Goal: Information Seeking & Learning: Learn about a topic

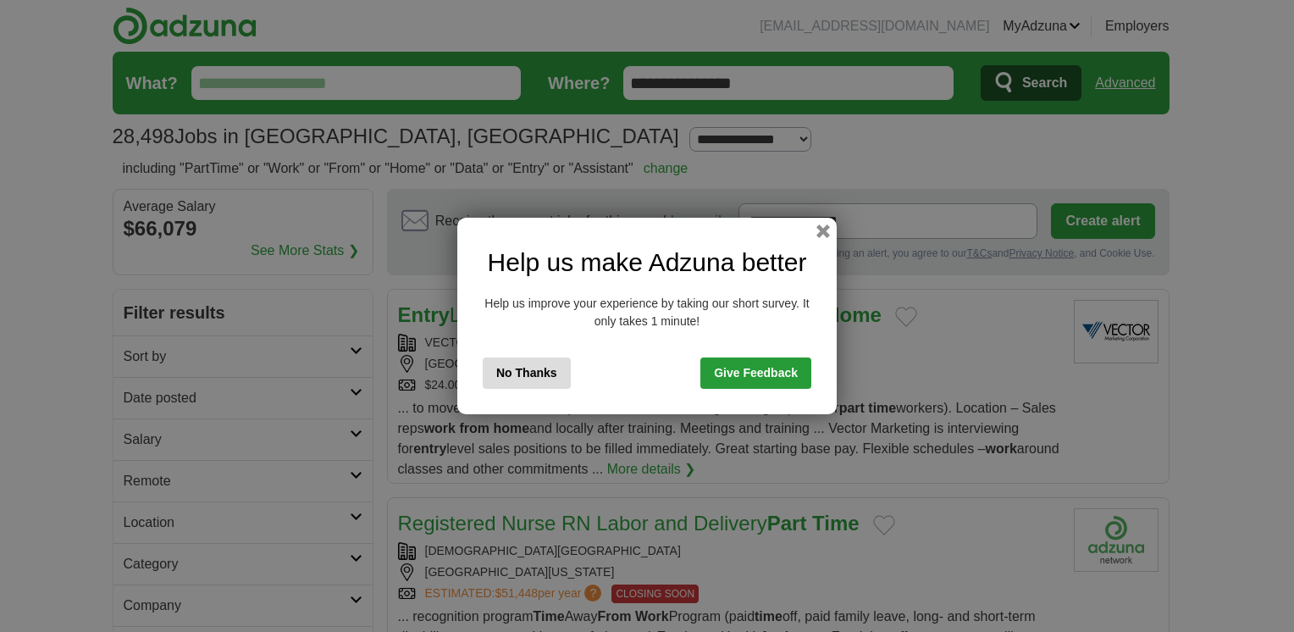
click at [553, 368] on button "No Thanks" at bounding box center [527, 372] width 88 height 31
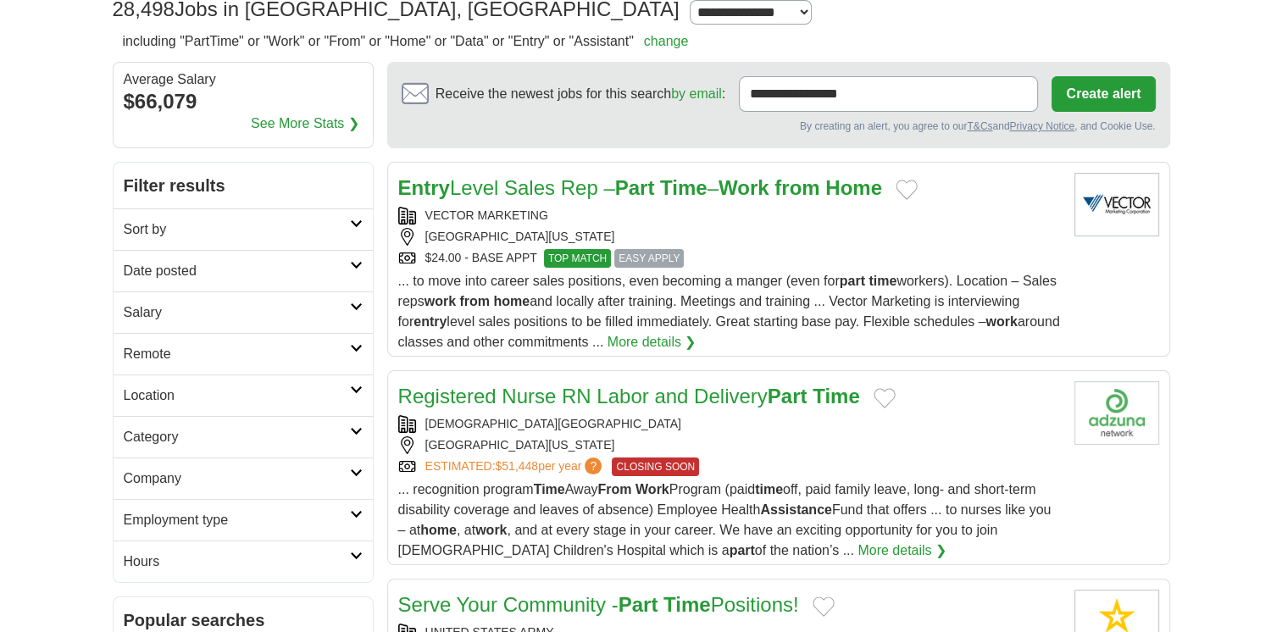
scroll to position [132, 0]
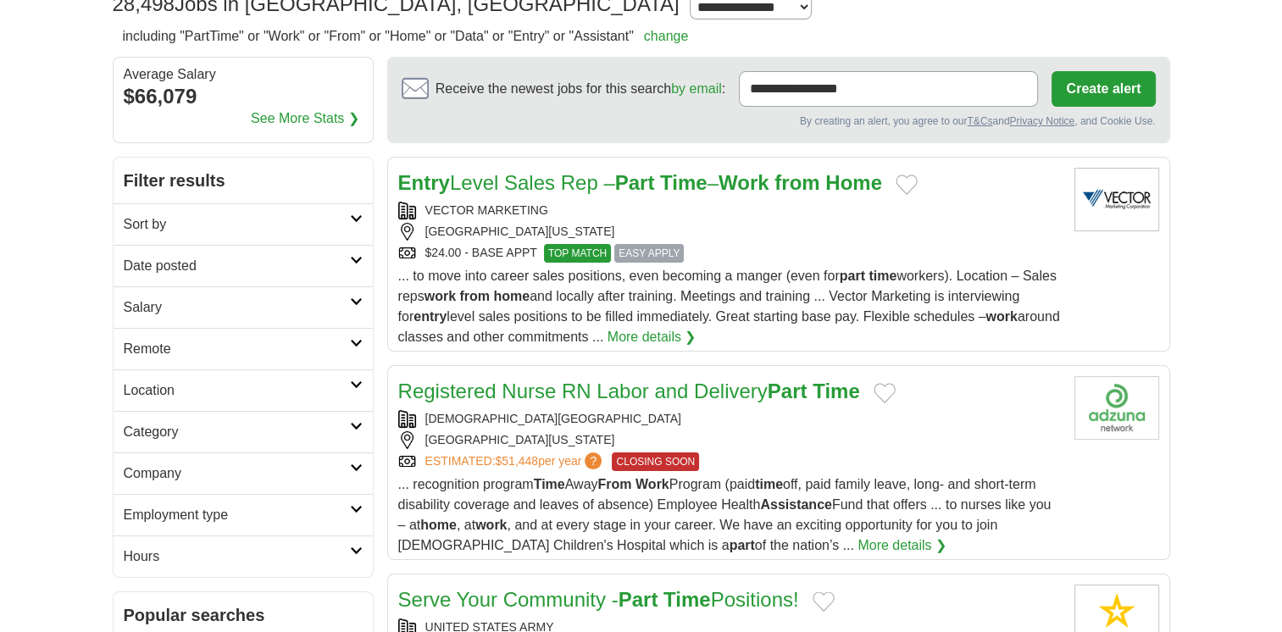
click at [342, 215] on h2 "Sort by" at bounding box center [237, 224] width 226 height 20
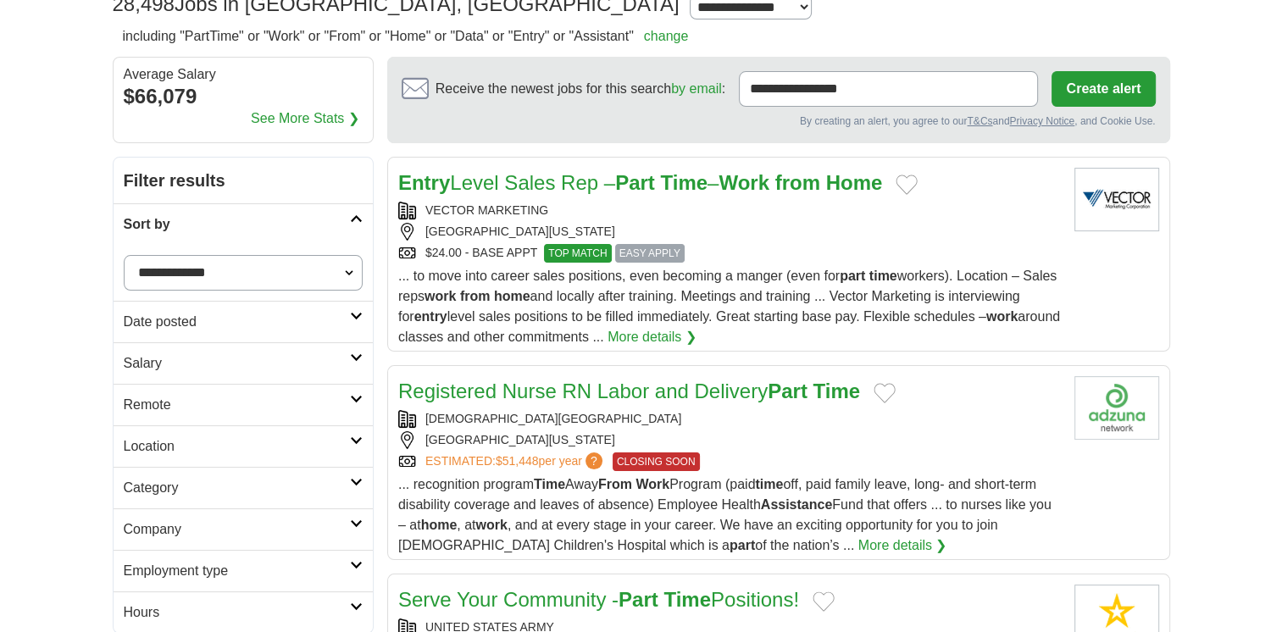
click at [352, 268] on select "**********" at bounding box center [243, 273] width 239 height 36
select select "**********"
click at [124, 255] on select "**********" at bounding box center [243, 273] width 239 height 36
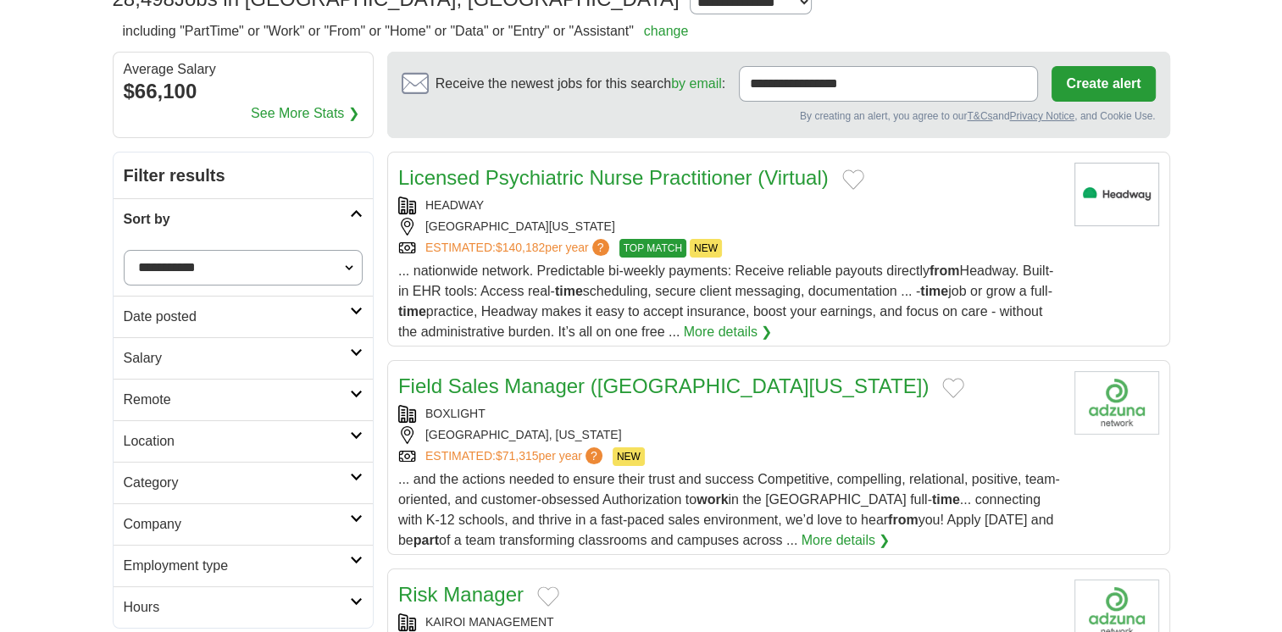
scroll to position [138, 0]
click at [352, 310] on icon at bounding box center [356, 310] width 13 height 8
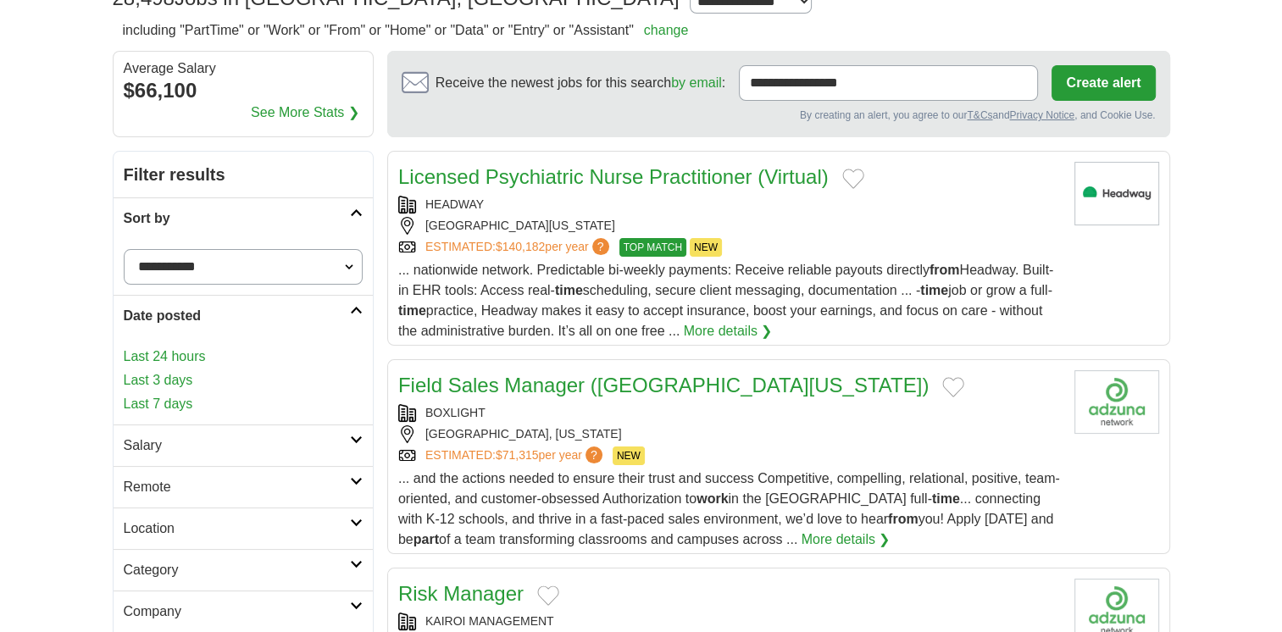
click at [352, 310] on icon at bounding box center [356, 310] width 13 height 8
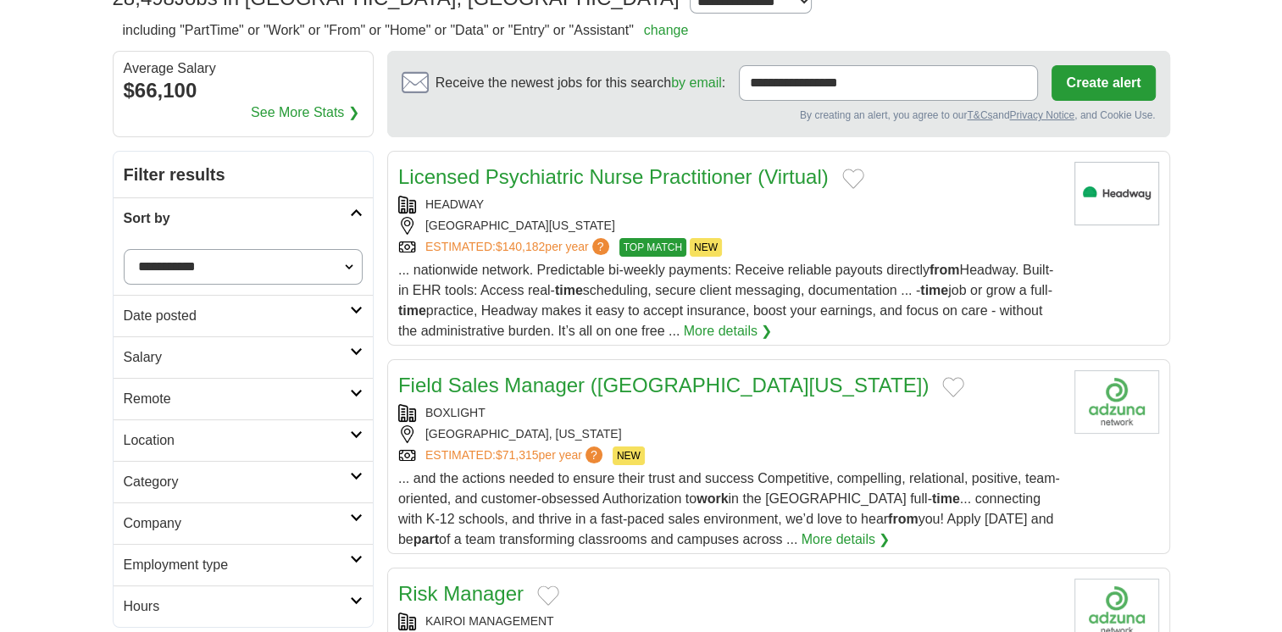
click at [353, 399] on link "Remote" at bounding box center [243, 399] width 259 height 42
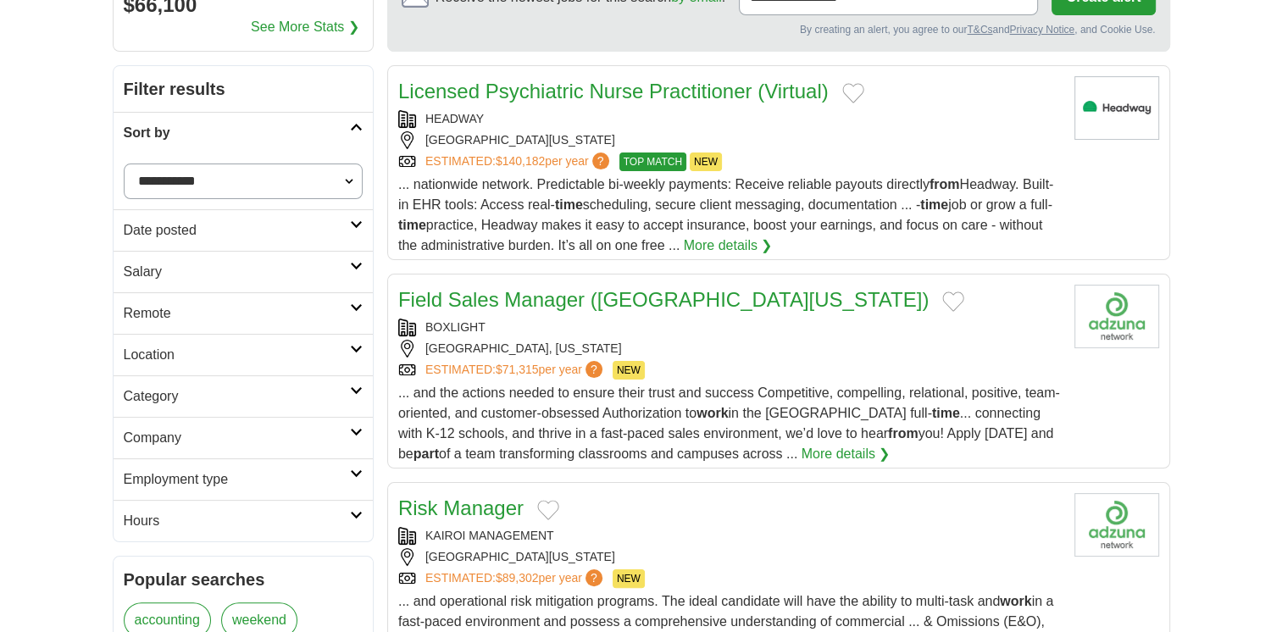
scroll to position [225, 0]
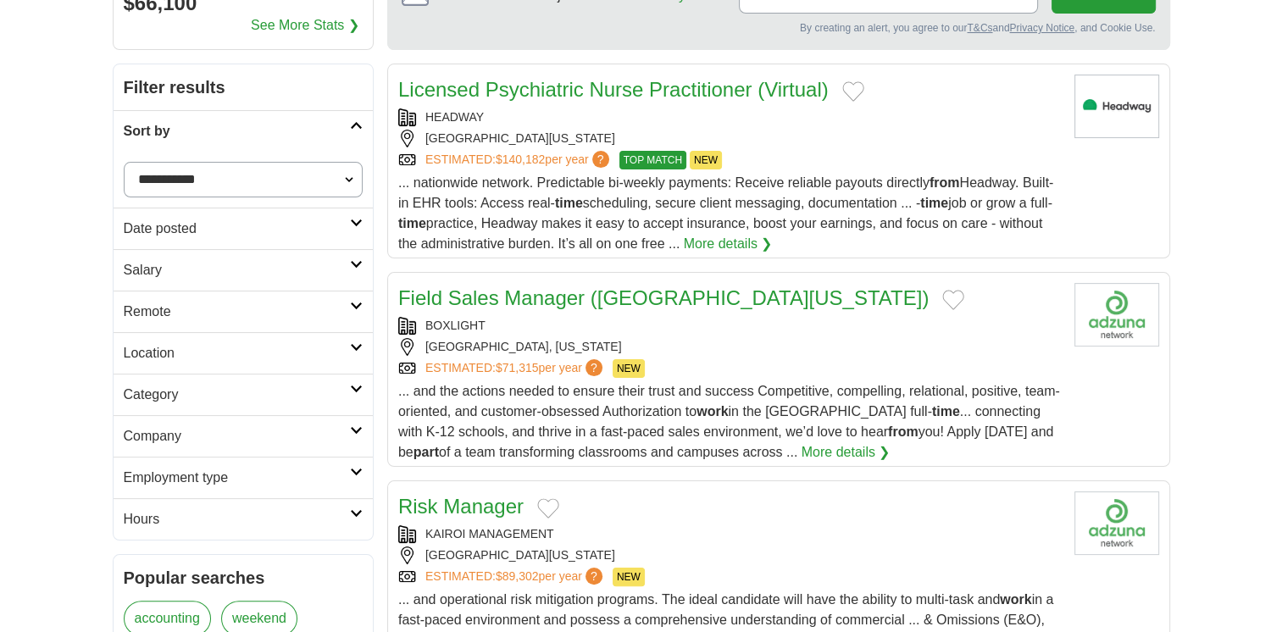
click at [359, 347] on icon at bounding box center [356, 347] width 13 height 8
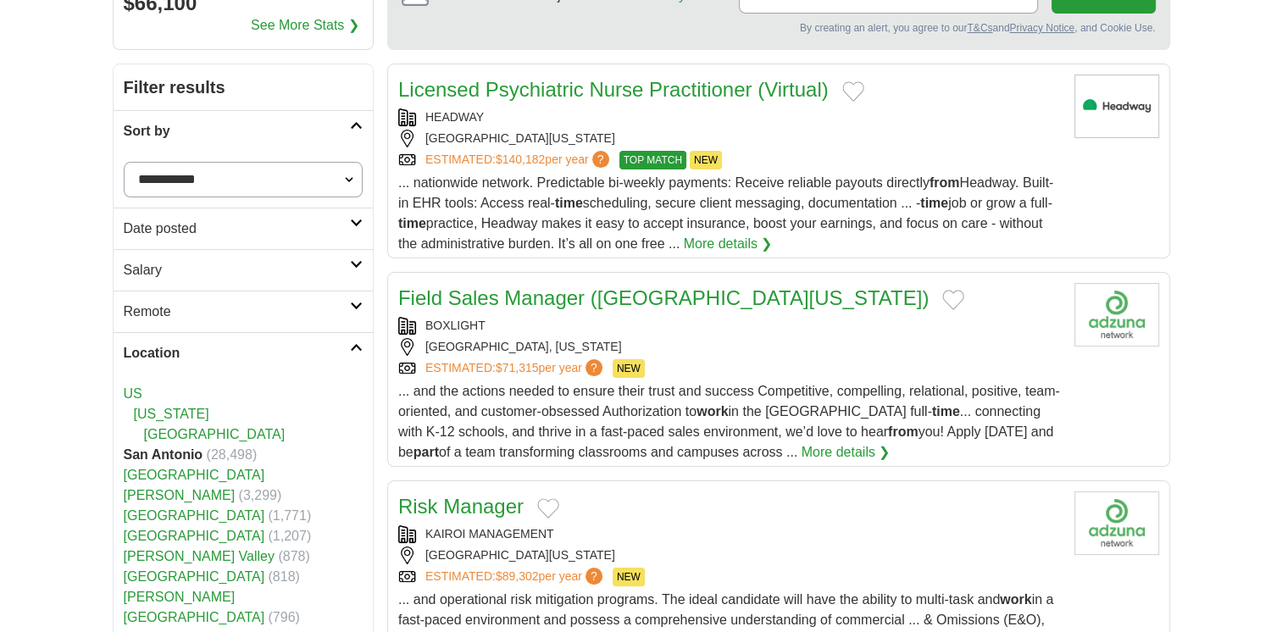
click at [180, 452] on strong "San Antonio" at bounding box center [164, 454] width 80 height 14
click at [355, 344] on icon at bounding box center [356, 347] width 13 height 8
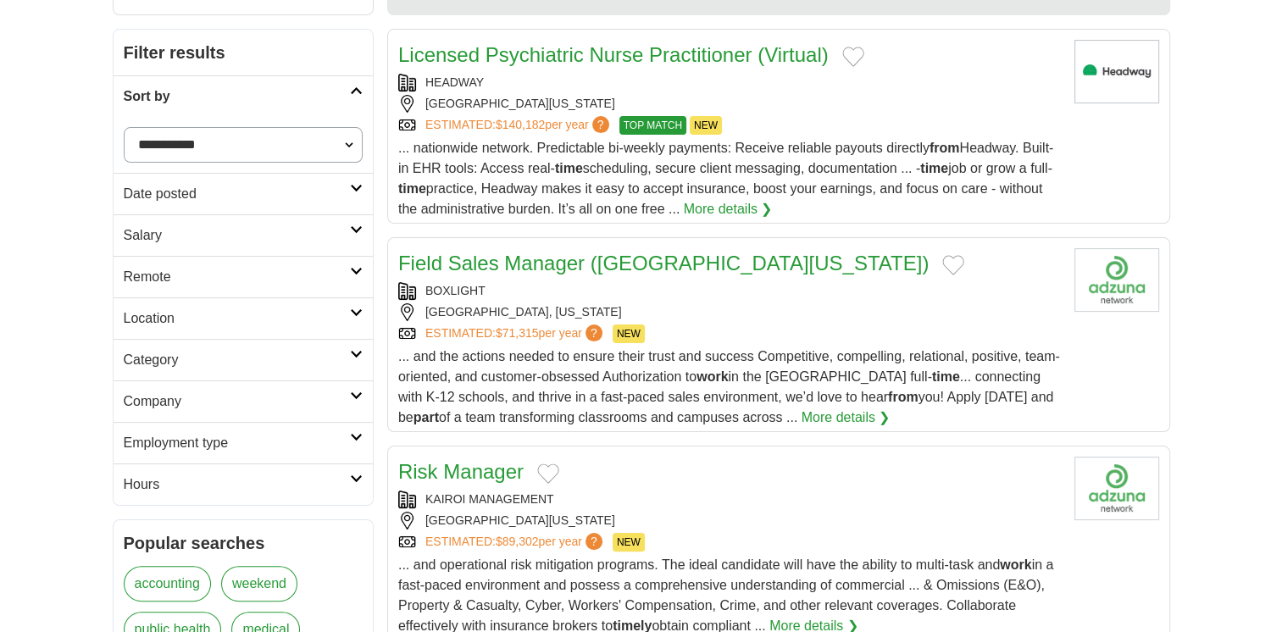
scroll to position [261, 0]
click at [357, 314] on link "Location" at bounding box center [243, 318] width 259 height 42
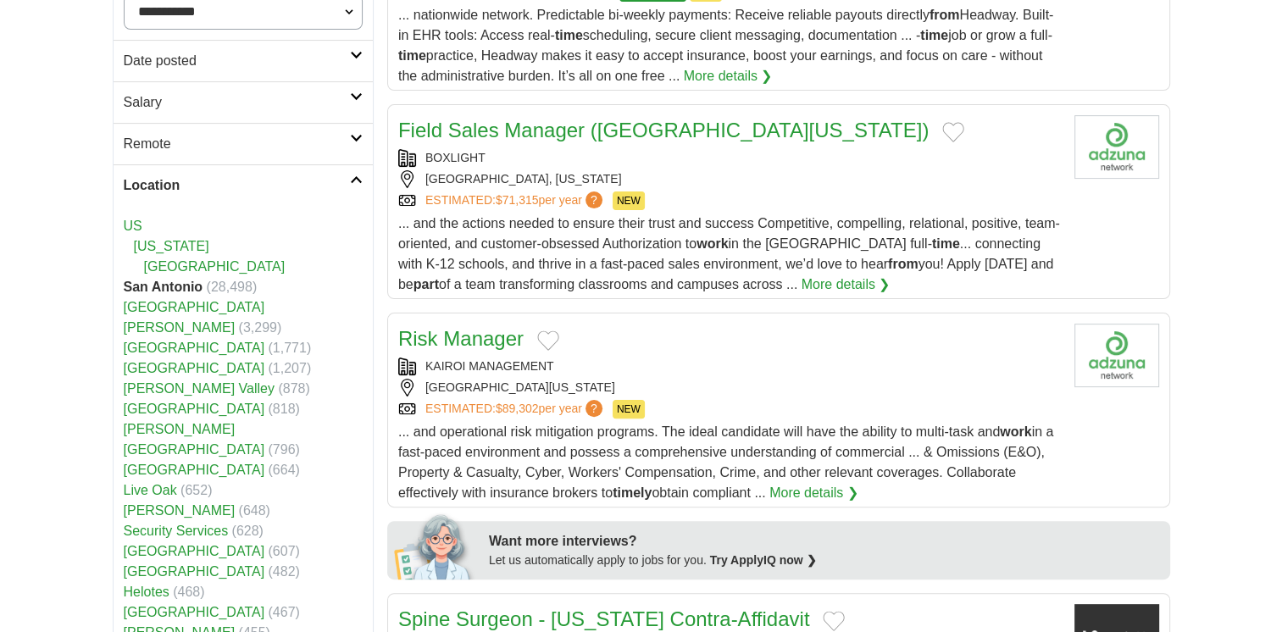
scroll to position [393, 0]
click at [147, 585] on link "Helotes" at bounding box center [147, 592] width 46 height 14
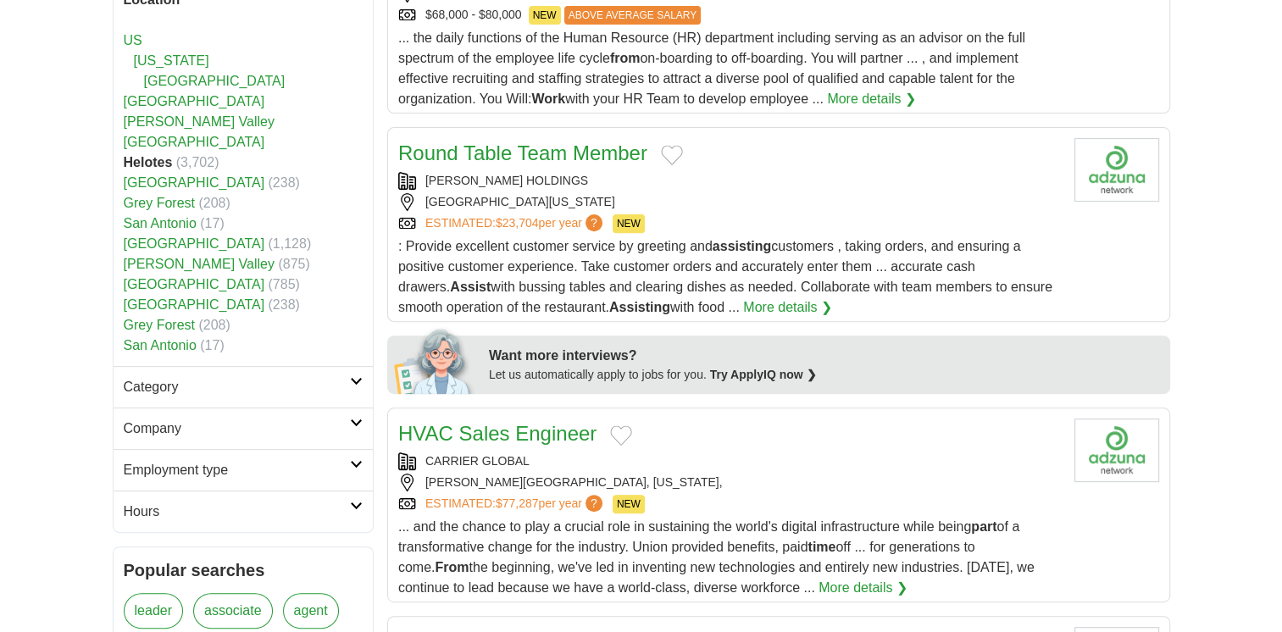
scroll to position [585, 0]
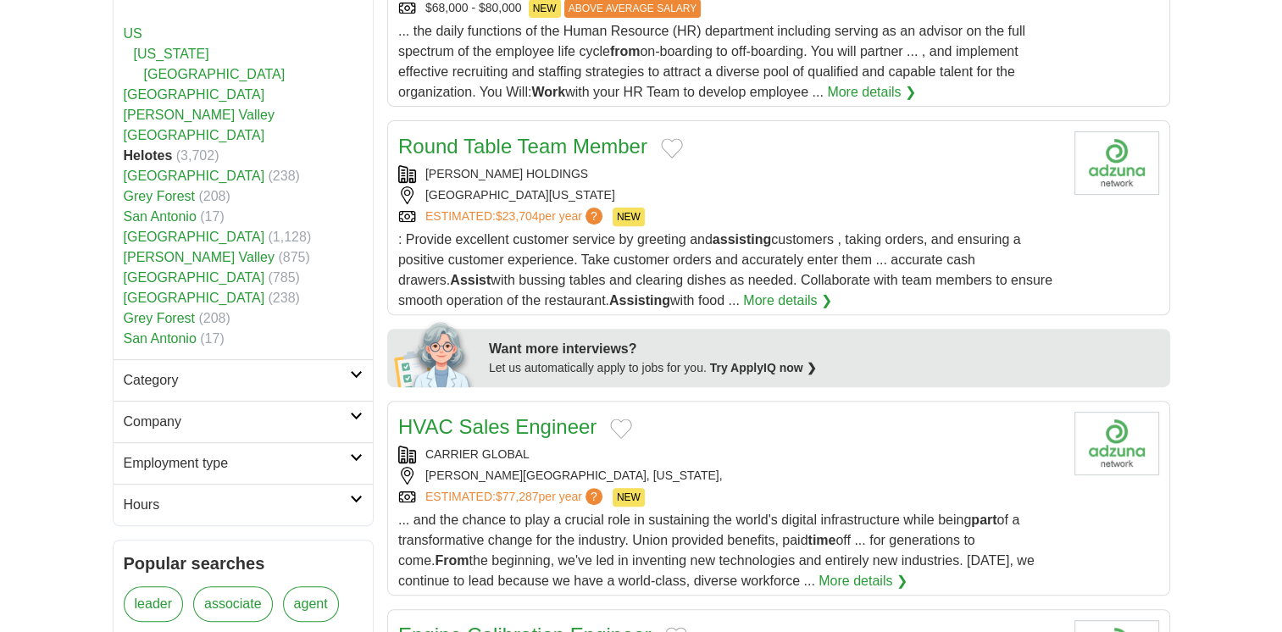
click at [356, 377] on link "Category" at bounding box center [243, 380] width 259 height 42
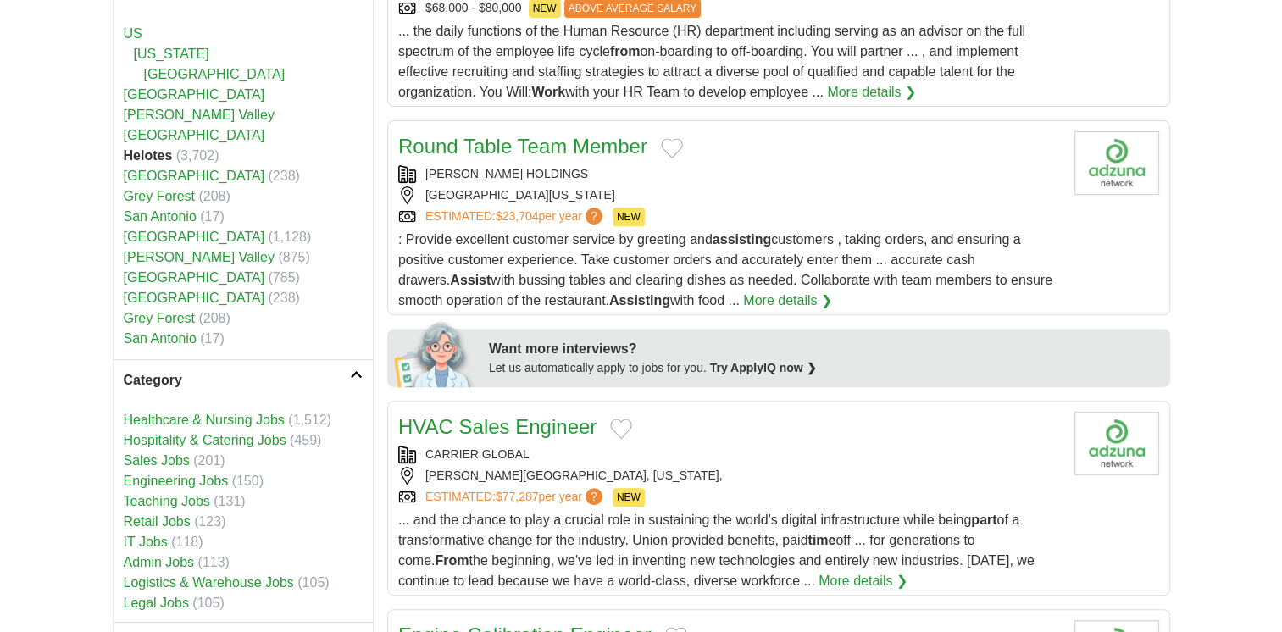
click at [356, 377] on link "Category" at bounding box center [243, 380] width 259 height 42
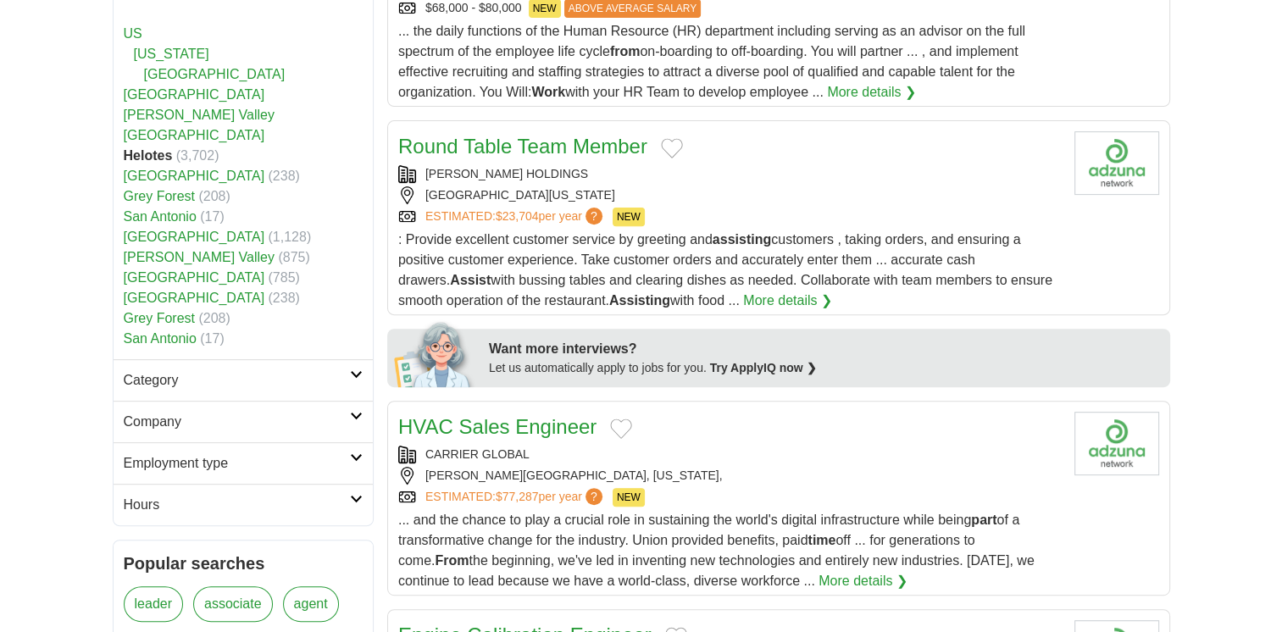
click at [356, 377] on link "Category" at bounding box center [243, 380] width 259 height 42
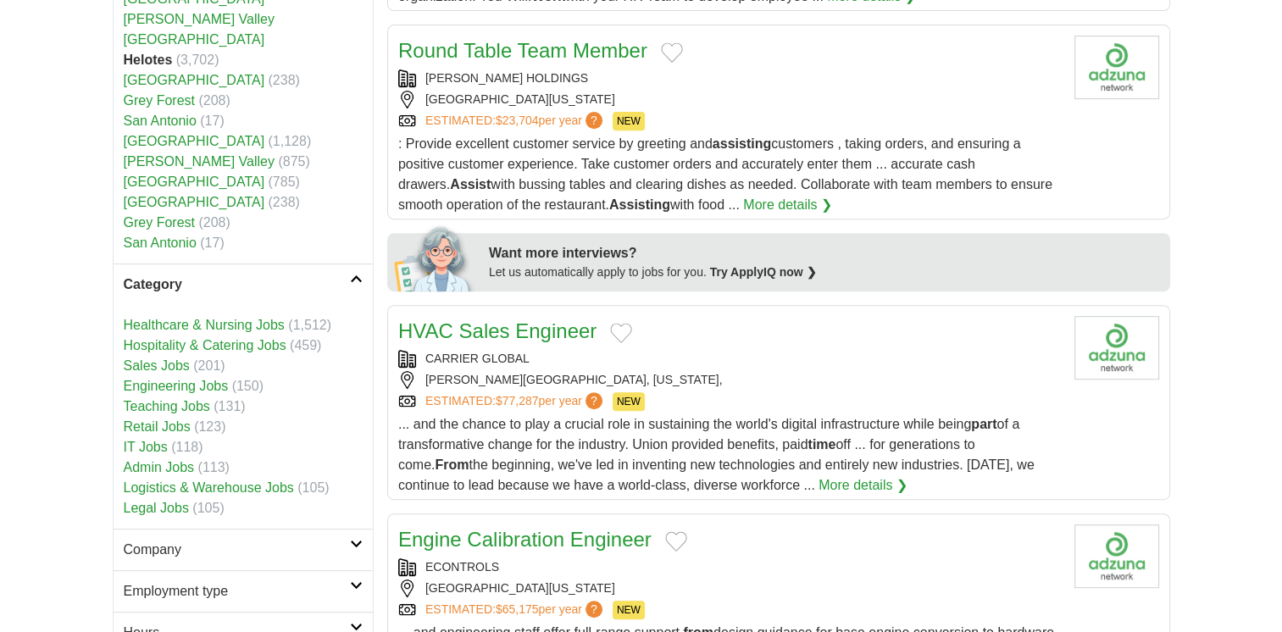
scroll to position [690, 0]
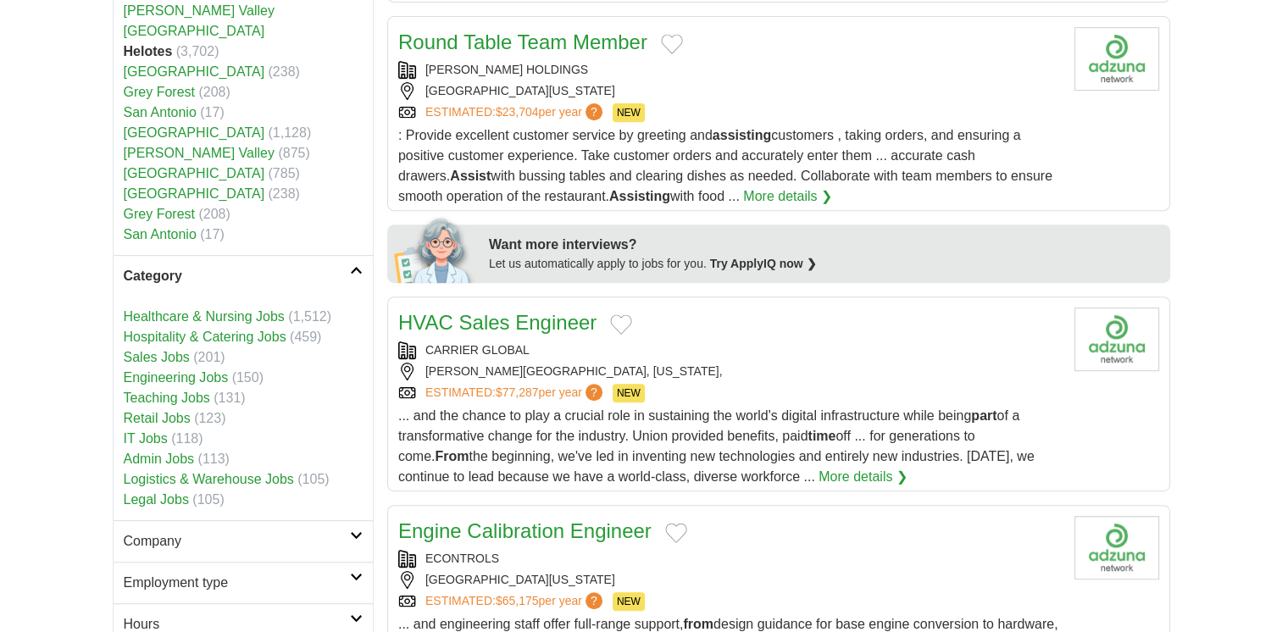
click at [169, 456] on link "Admin Jobs" at bounding box center [159, 459] width 71 height 14
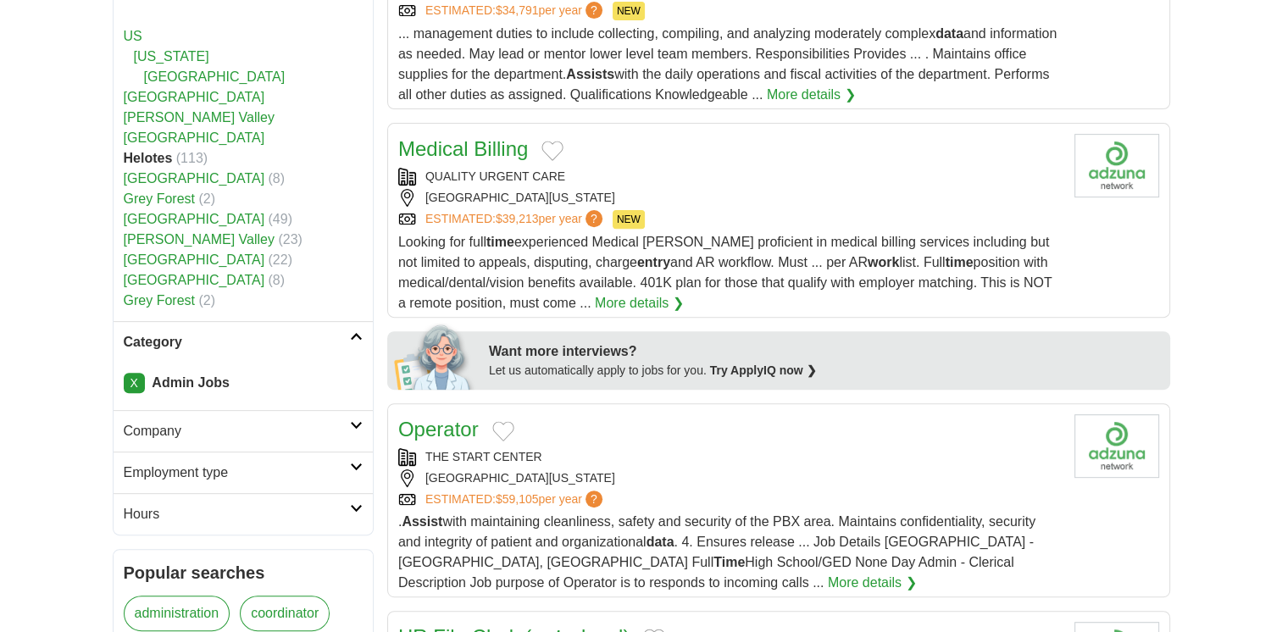
scroll to position [600, 0]
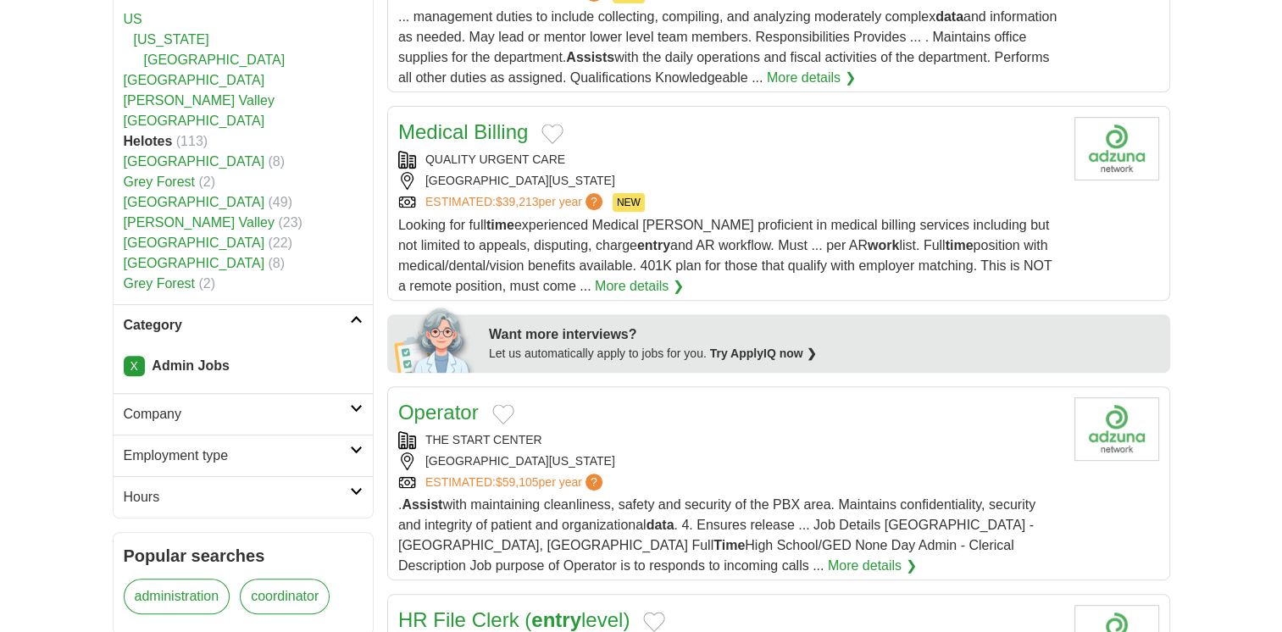
click at [354, 446] on icon at bounding box center [356, 450] width 13 height 8
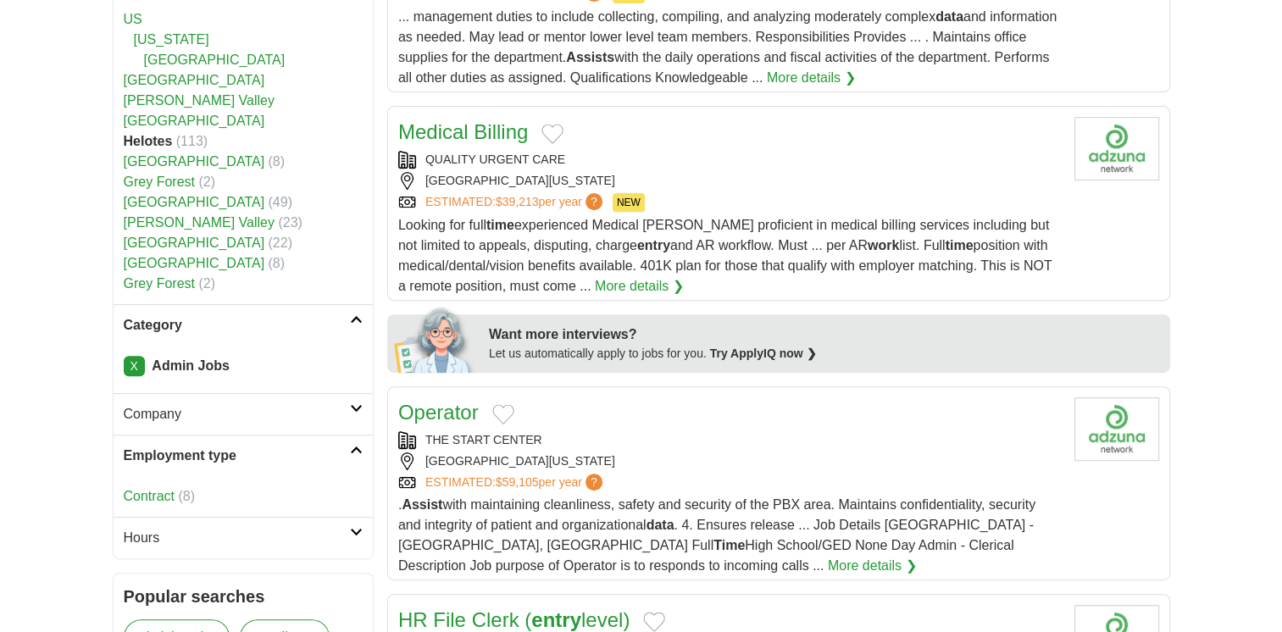
click at [357, 446] on icon at bounding box center [356, 450] width 13 height 8
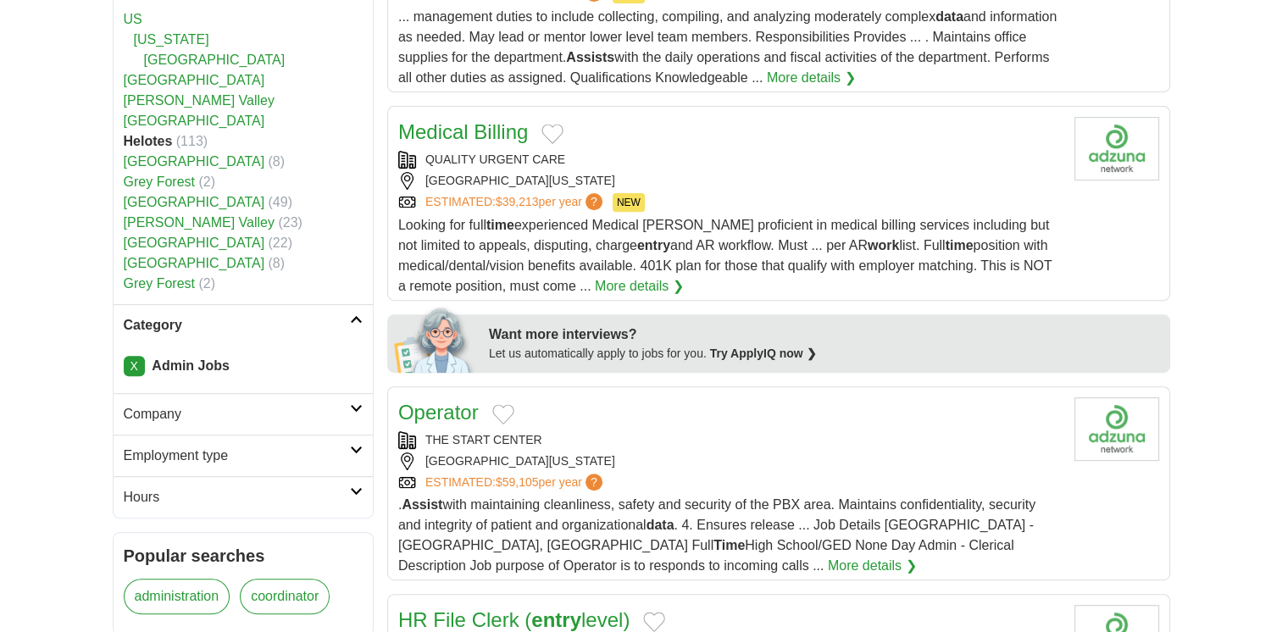
click at [362, 495] on link "Hours" at bounding box center [243, 497] width 259 height 42
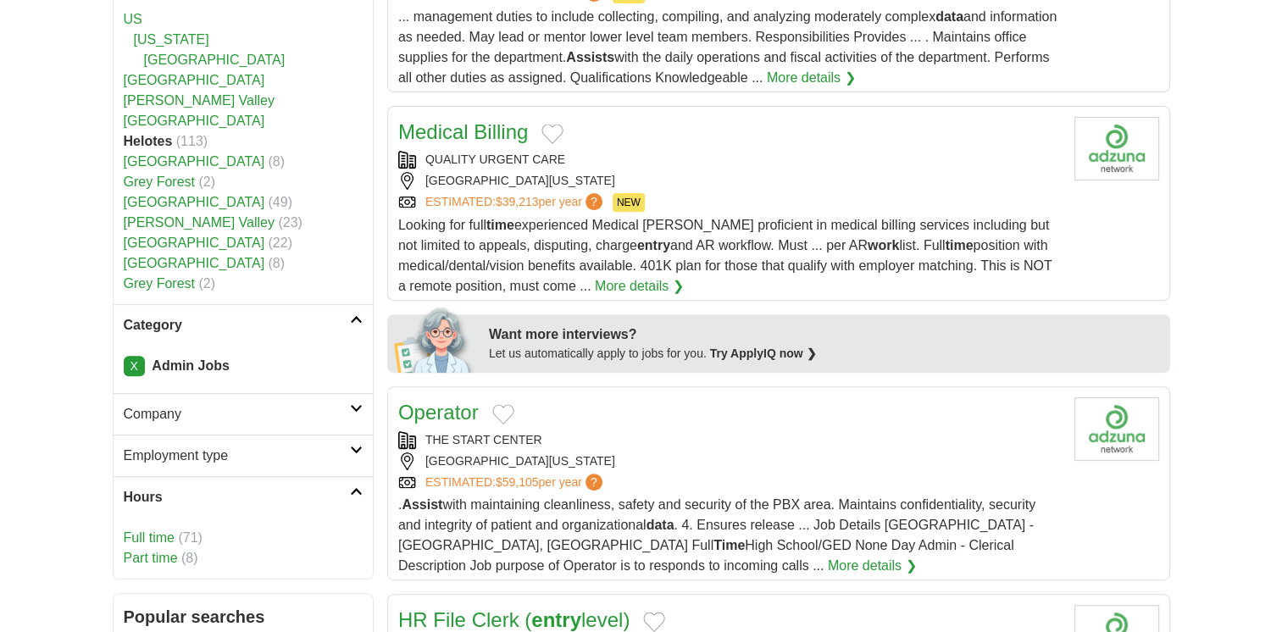
click at [149, 555] on link "Part time" at bounding box center [151, 558] width 54 height 14
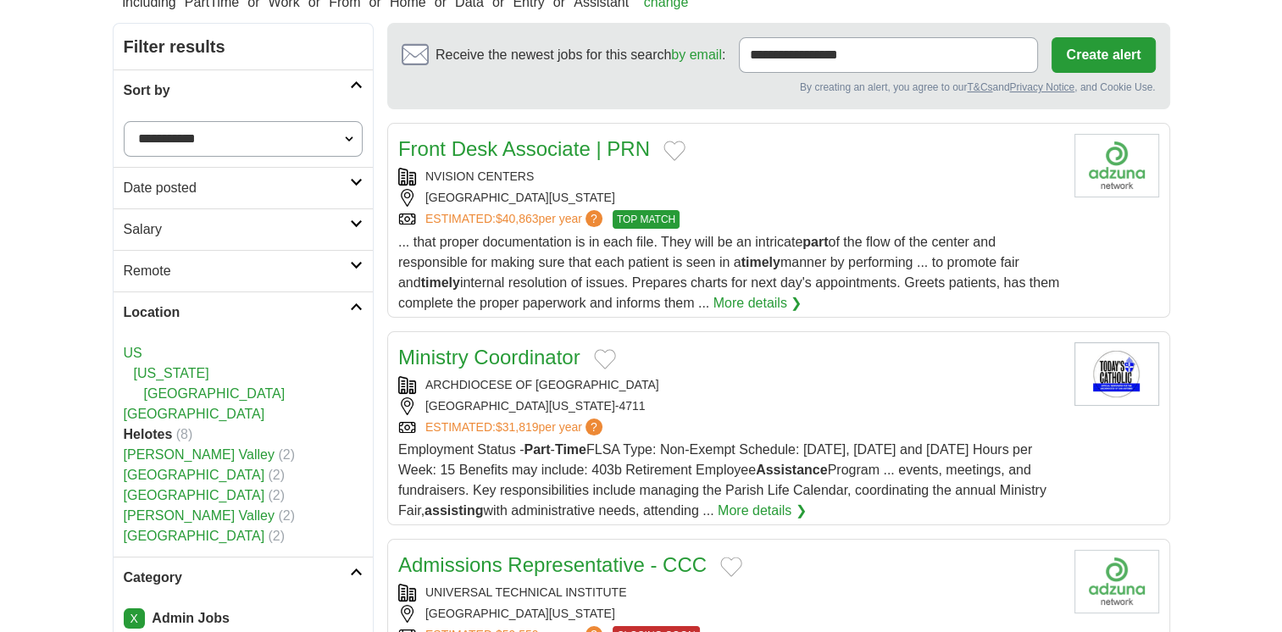
scroll to position [173, 0]
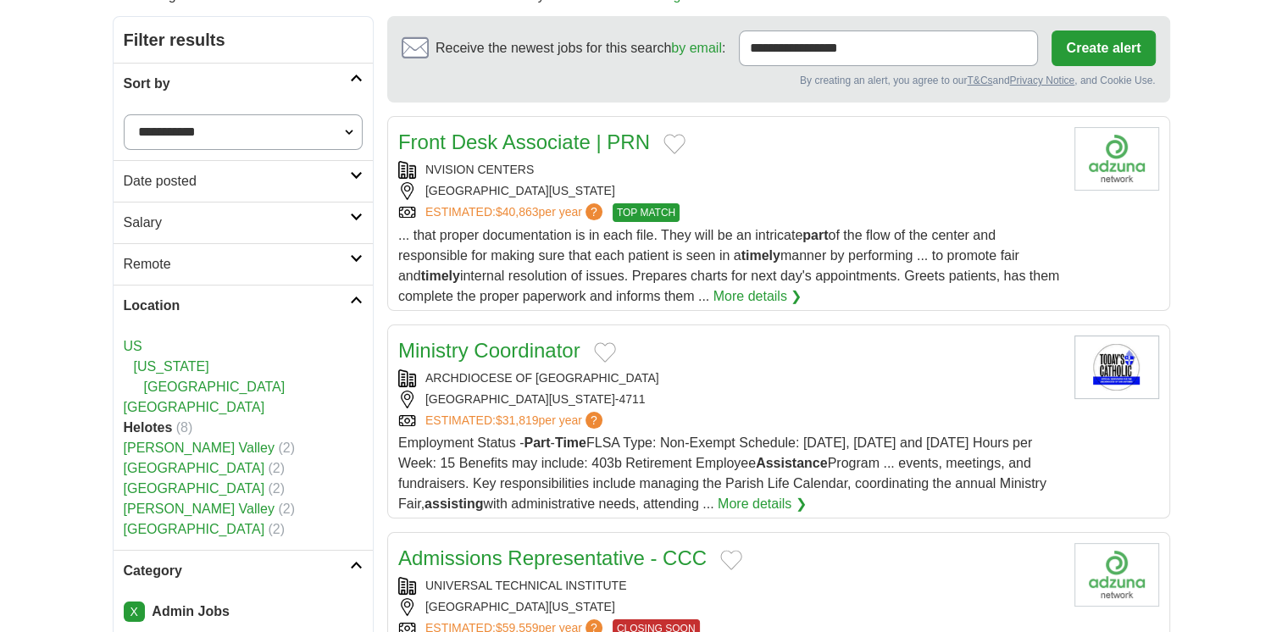
drag, startPoint x: 1203, startPoint y: 439, endPoint x: 1219, endPoint y: 432, distance: 17.5
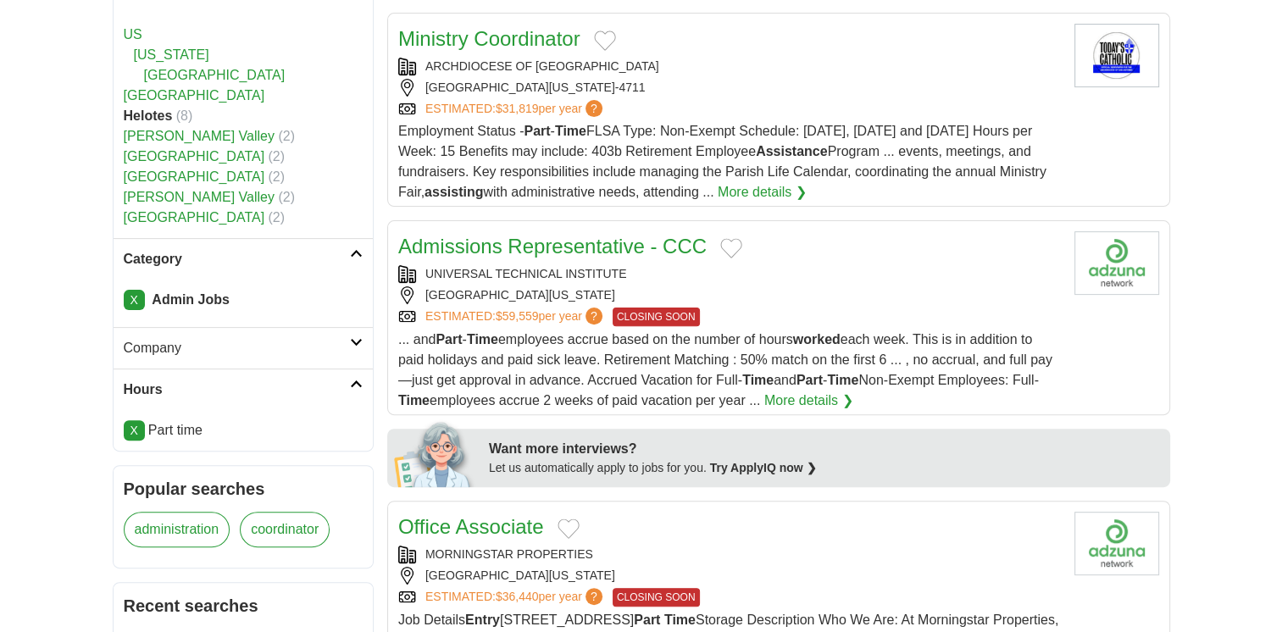
scroll to position [491, 0]
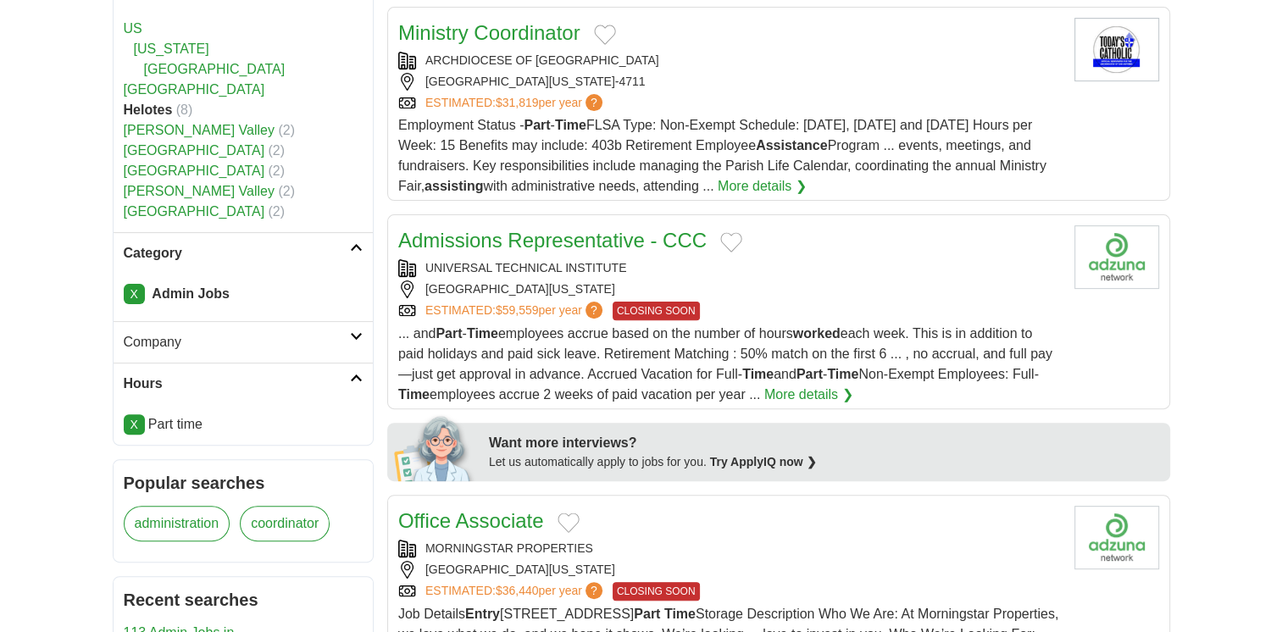
click at [563, 232] on link "Admissions Representative - CCC" at bounding box center [552, 240] width 308 height 23
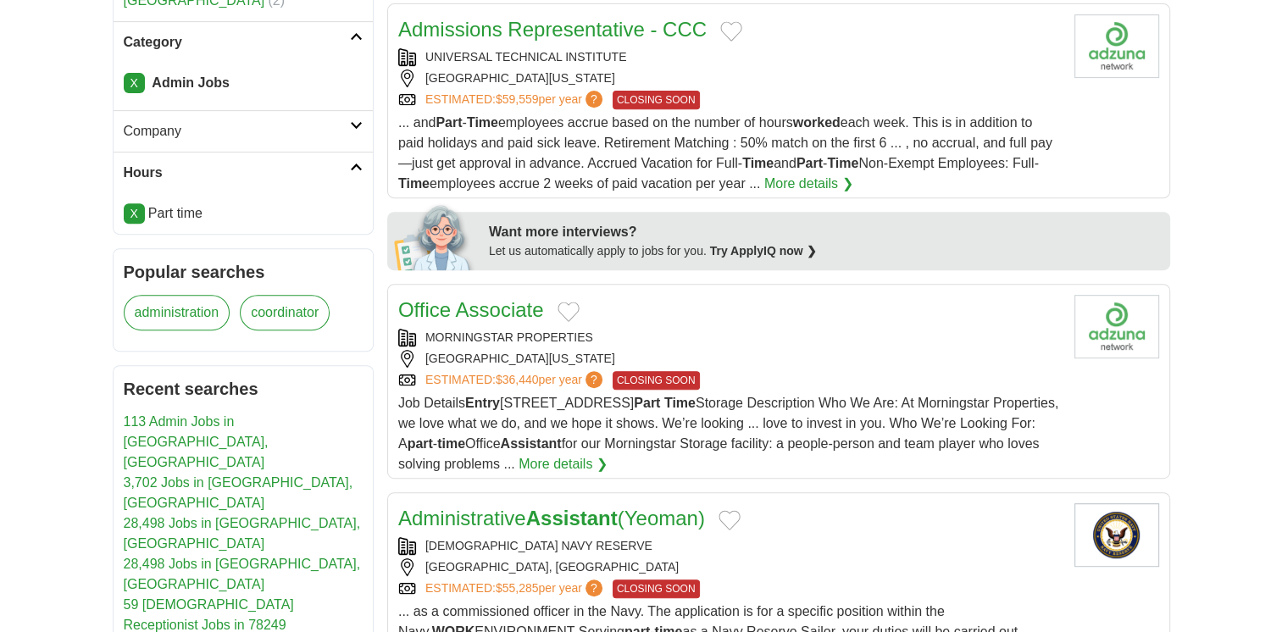
scroll to position [701, 0]
click at [502, 342] on div "MORNINGSTAR PROPERTIES" at bounding box center [729, 338] width 662 height 18
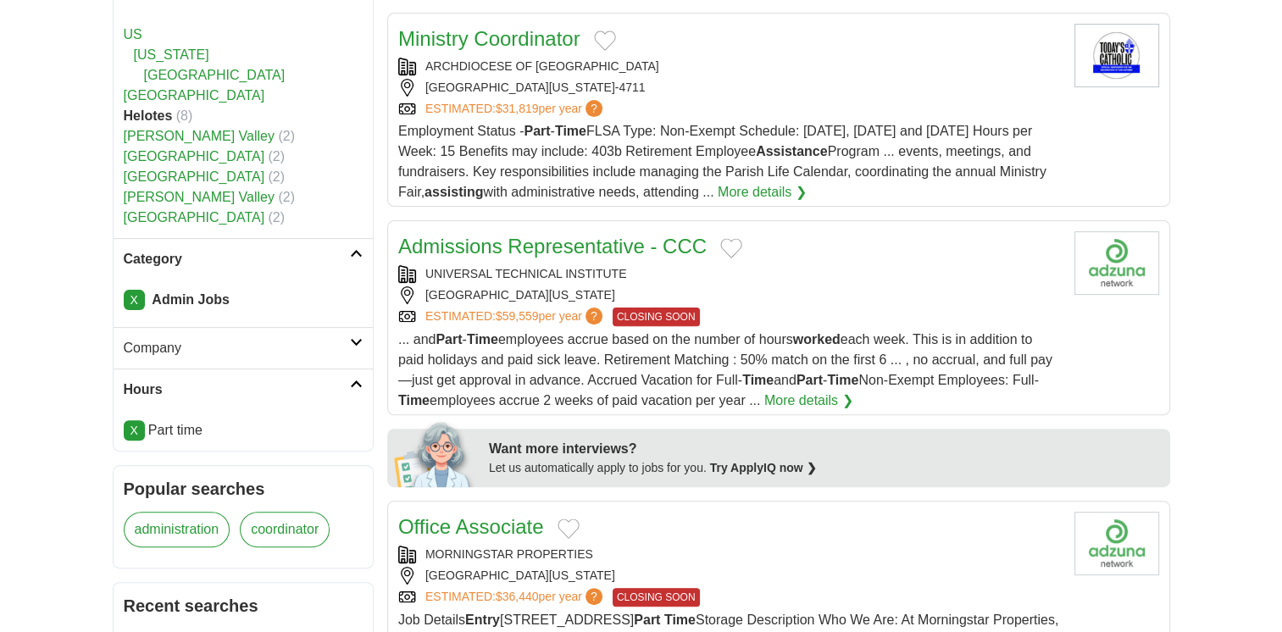
scroll to position [490, 0]
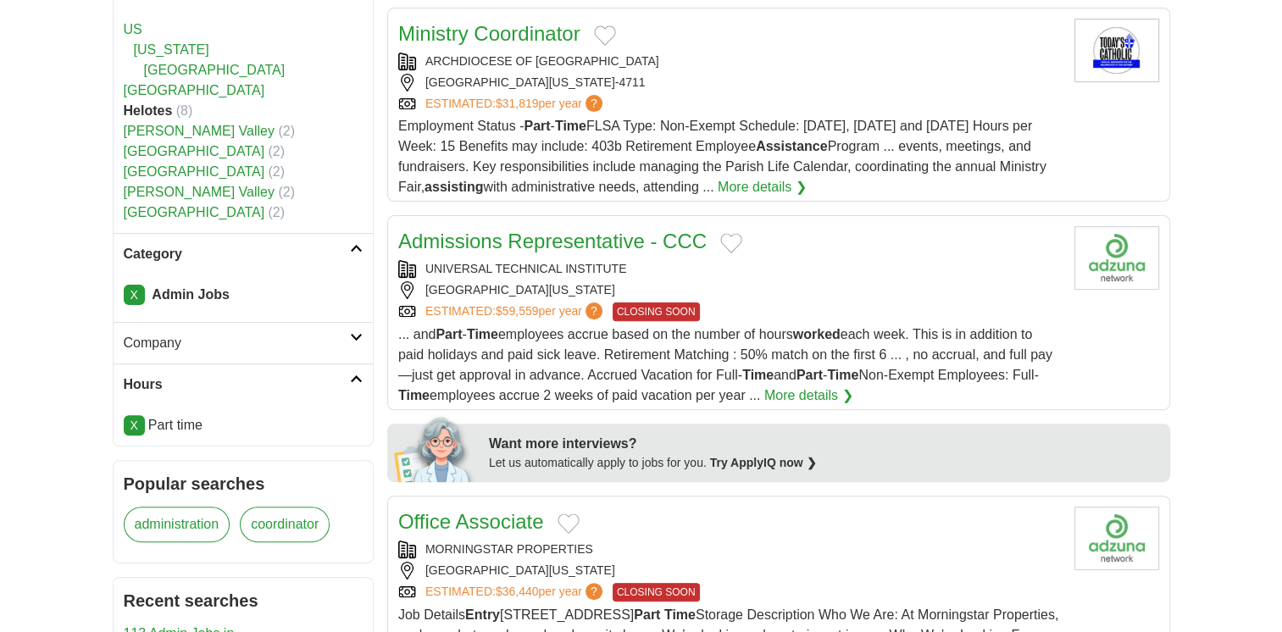
click at [352, 244] on icon at bounding box center [356, 248] width 13 height 8
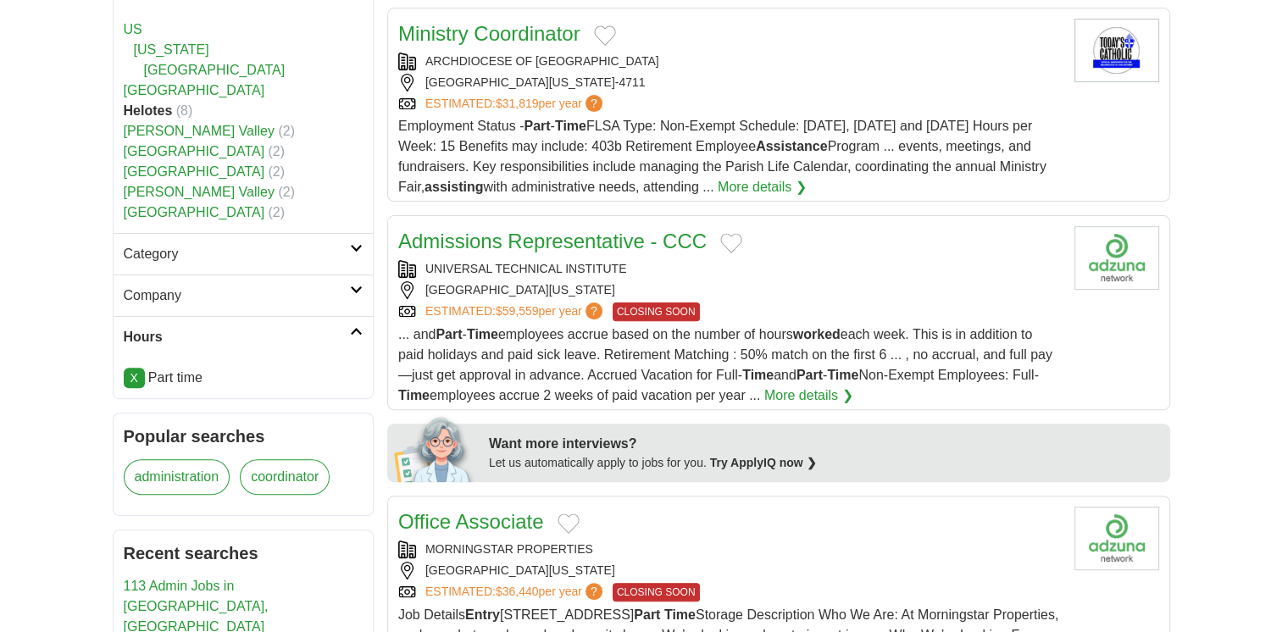
click at [352, 244] on icon at bounding box center [356, 248] width 13 height 8
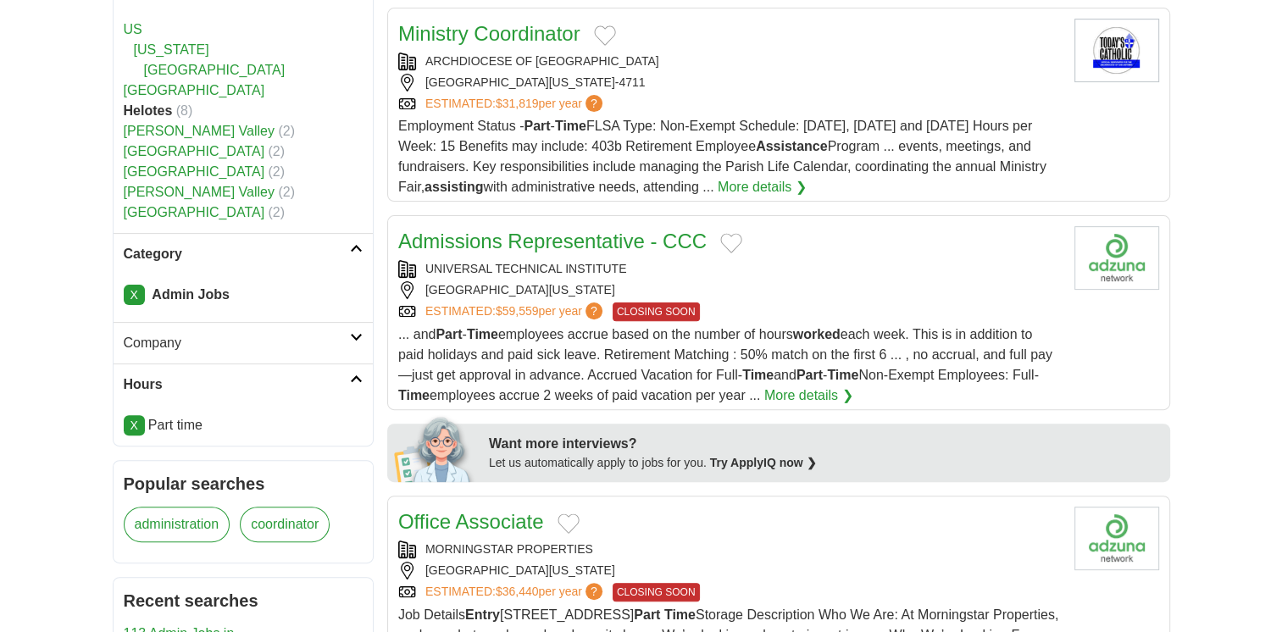
click at [136, 296] on link "X" at bounding box center [134, 295] width 21 height 20
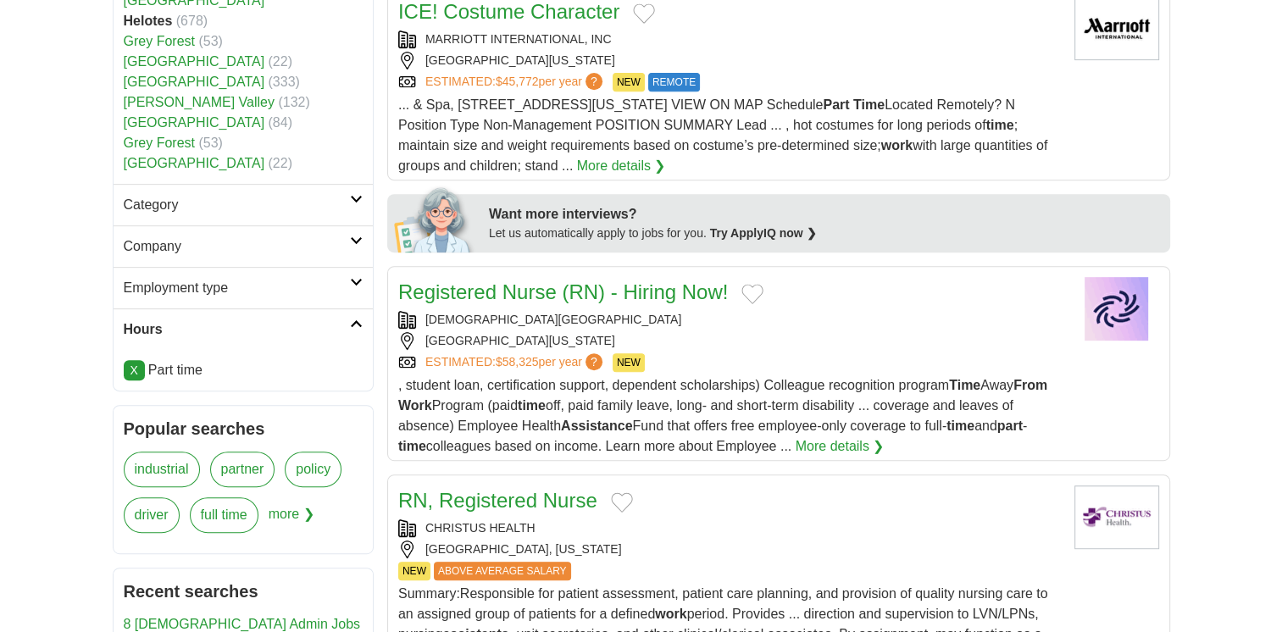
scroll to position [721, 0]
click at [354, 195] on icon at bounding box center [356, 198] width 13 height 8
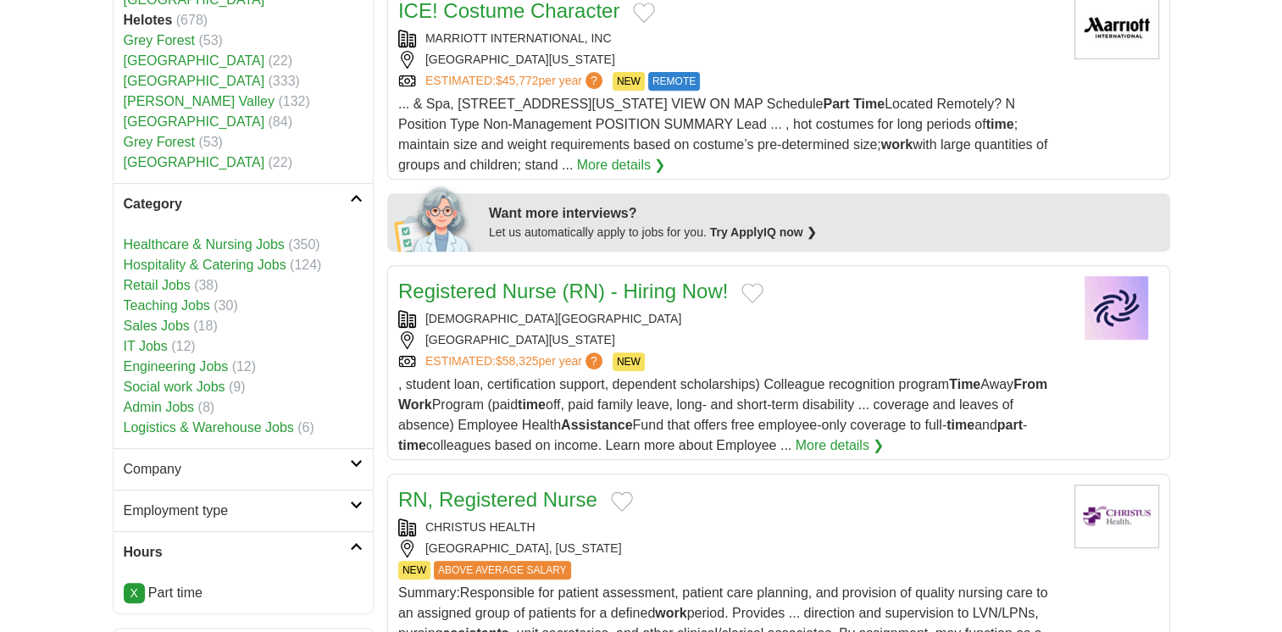
click at [173, 431] on link "Logistics & Warehouse Jobs" at bounding box center [209, 427] width 170 height 14
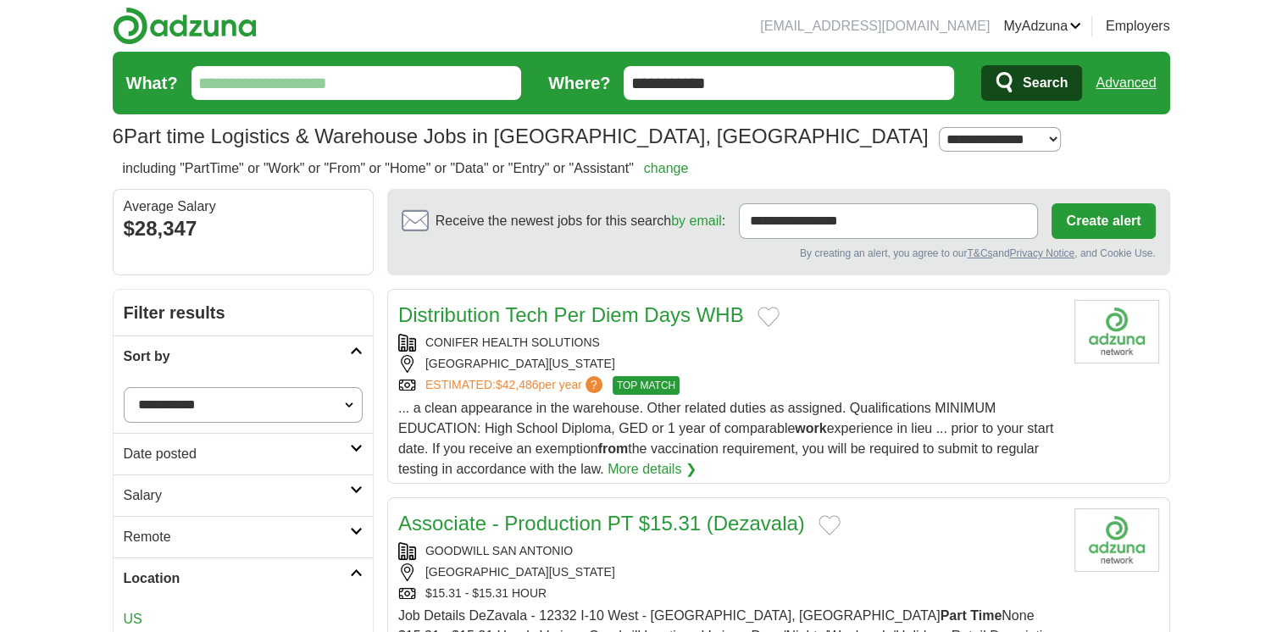
click at [637, 351] on div "CONIFER HEALTH SOLUTIONS [GEOGRAPHIC_DATA][US_STATE] ESTIMATED: $42,486 per yea…" at bounding box center [729, 364] width 662 height 61
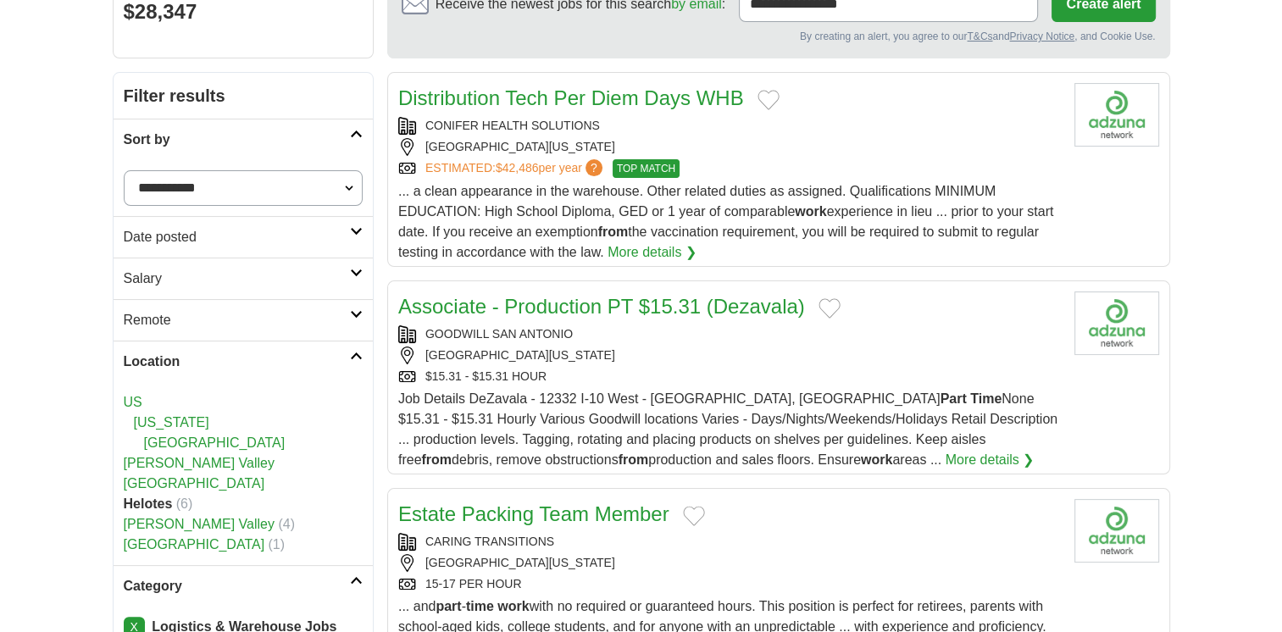
scroll to position [230, 0]
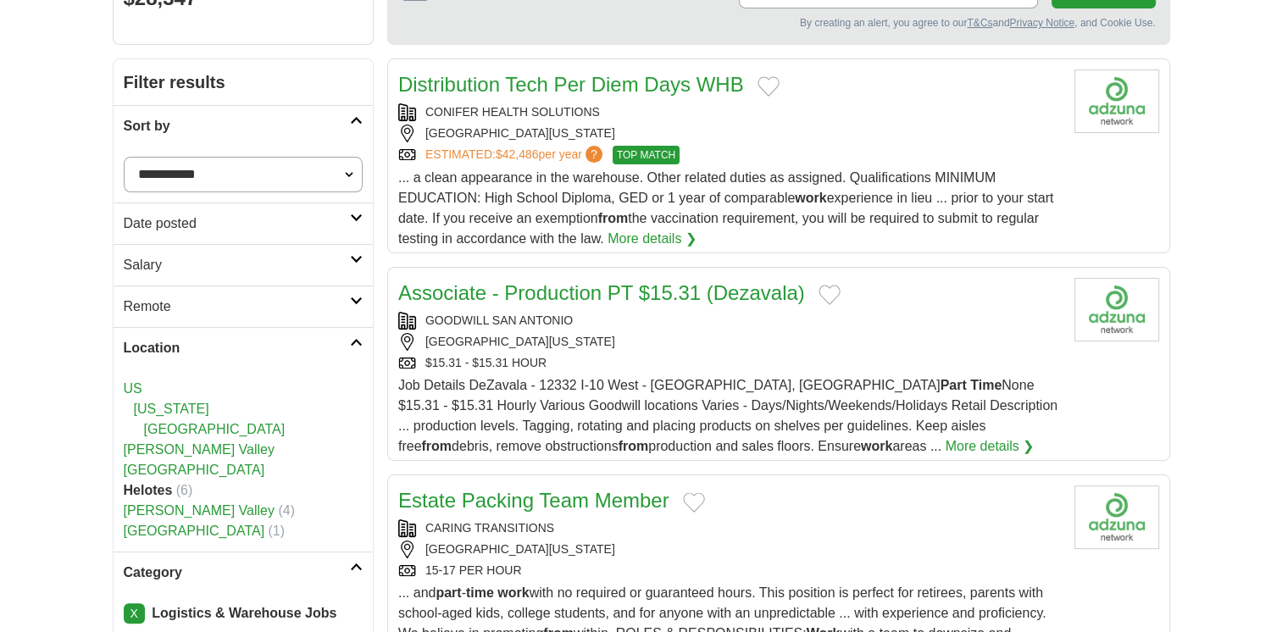
click at [616, 297] on link "Associate - Production PT $15.31 (Dezavala)" at bounding box center [601, 292] width 407 height 23
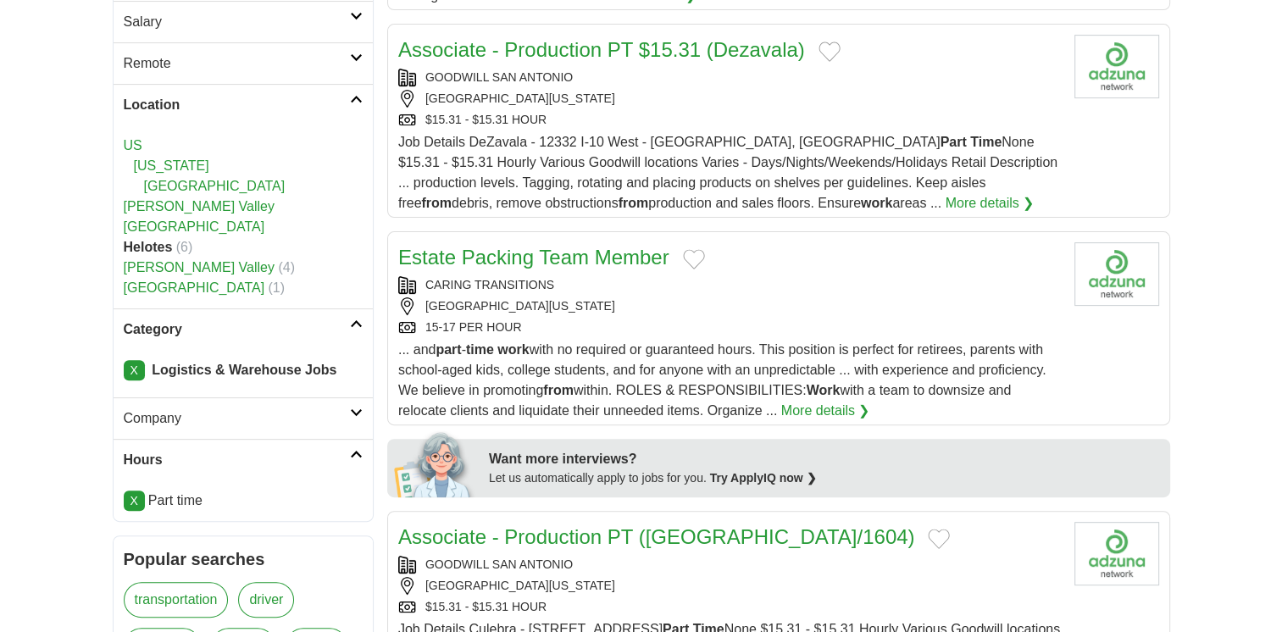
scroll to position [474, 0]
click at [598, 263] on link "Estate Packing Team Member" at bounding box center [533, 256] width 271 height 23
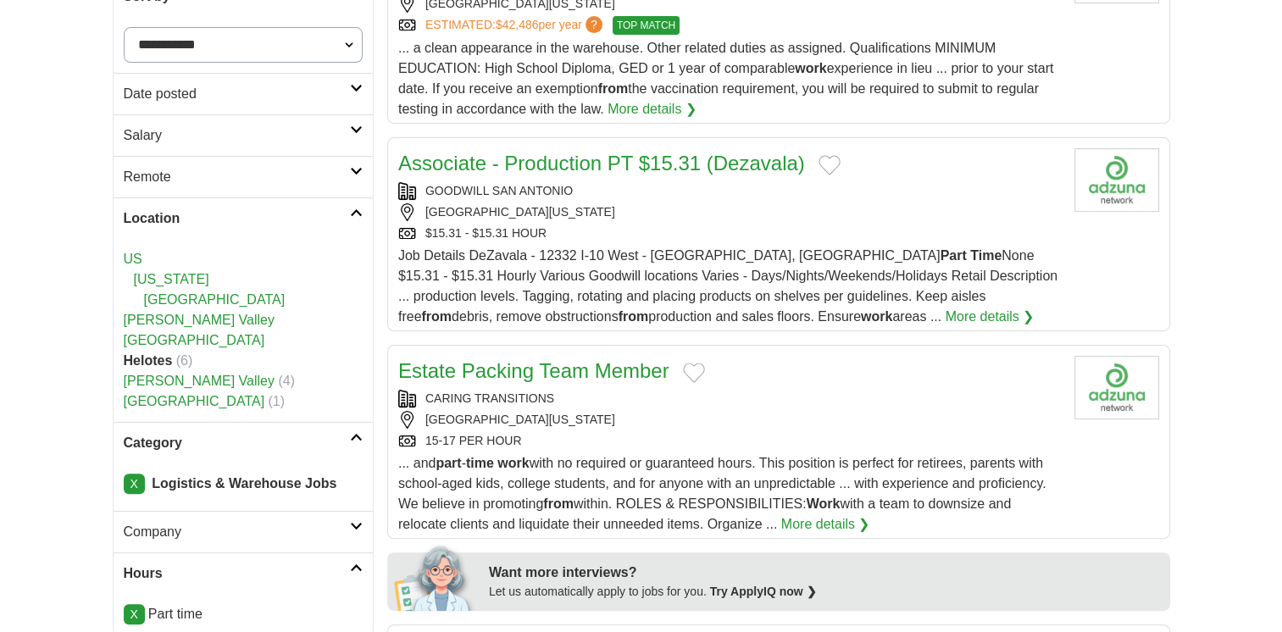
scroll to position [394, 0]
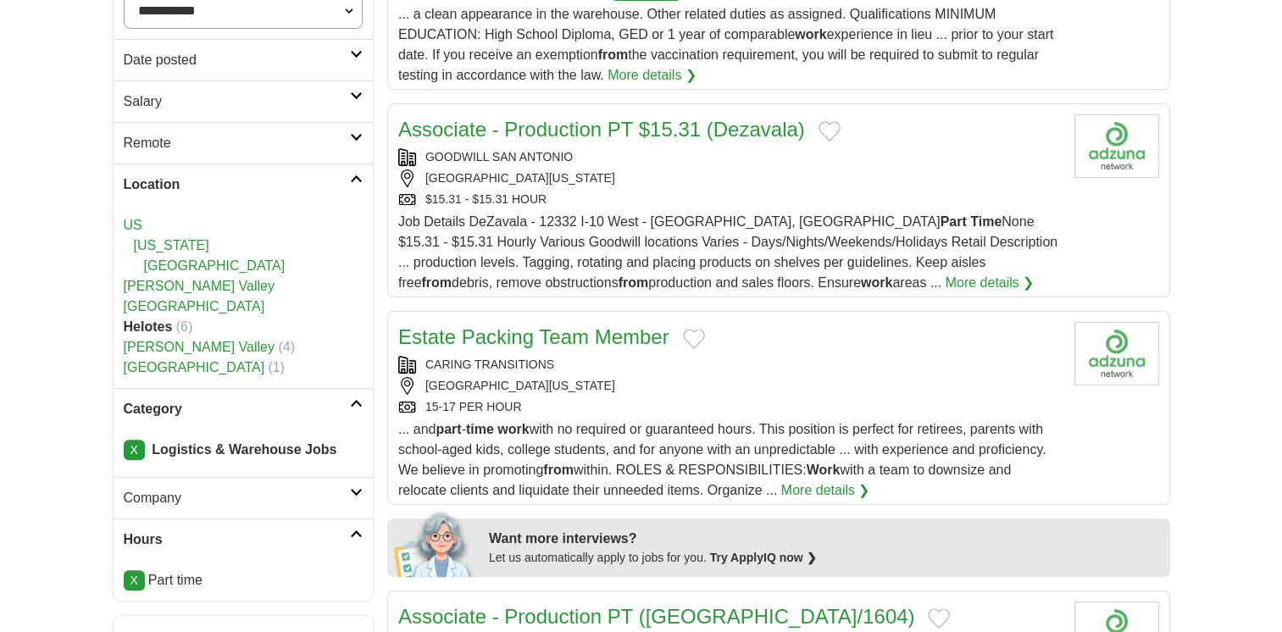
click at [137, 444] on link "X" at bounding box center [134, 450] width 21 height 20
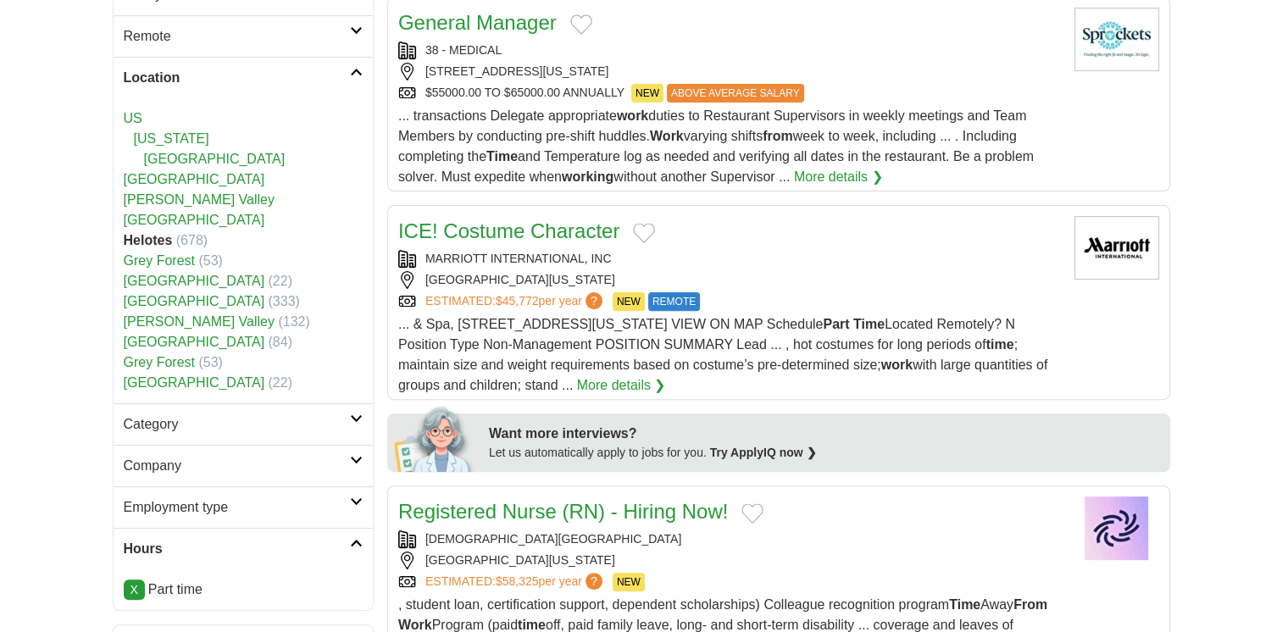
scroll to position [502, 0]
click at [349, 408] on link "Category" at bounding box center [243, 423] width 259 height 42
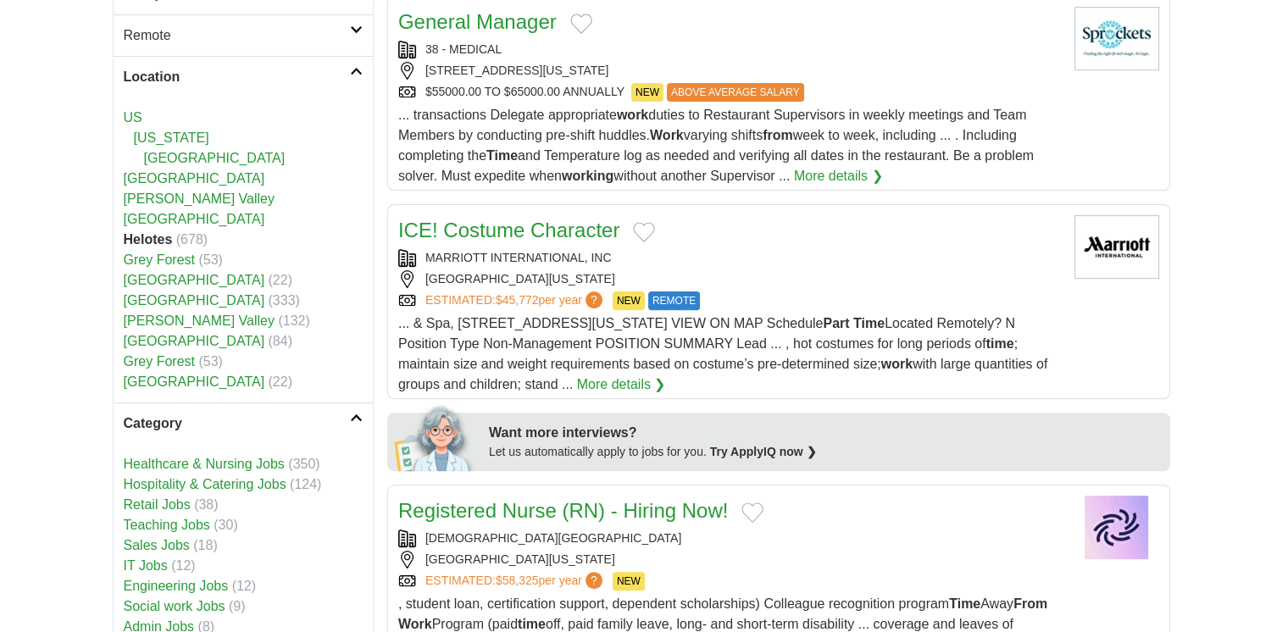
click at [182, 505] on link "Retail Jobs" at bounding box center [157, 504] width 67 height 14
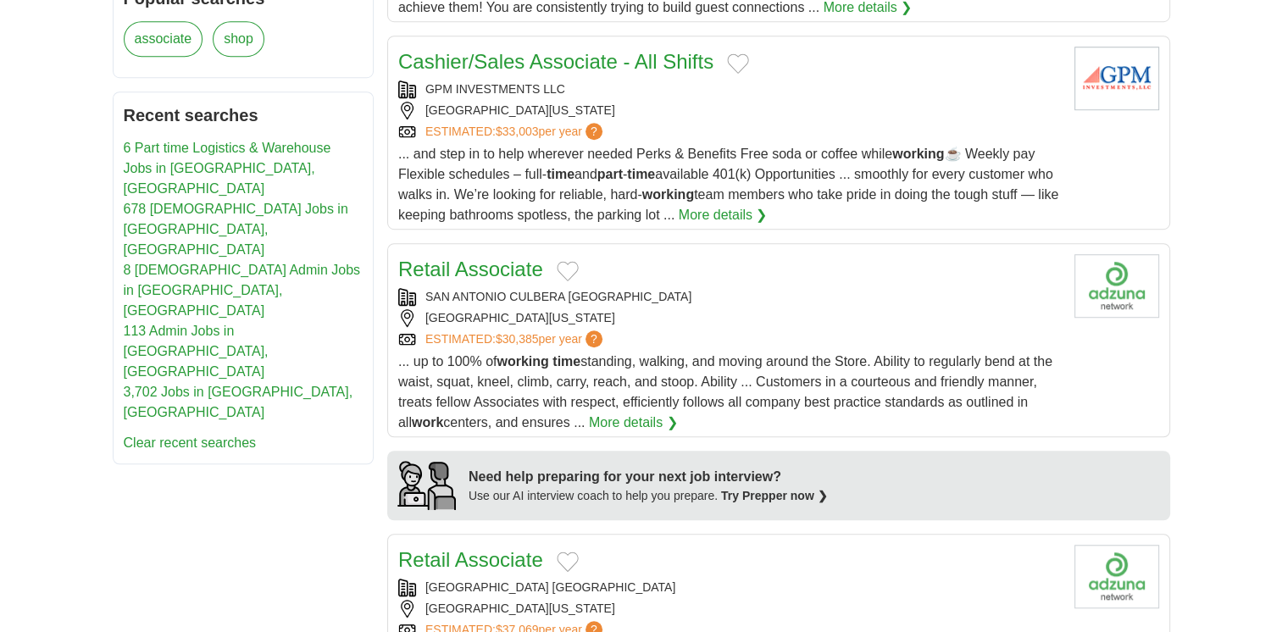
scroll to position [1161, 0]
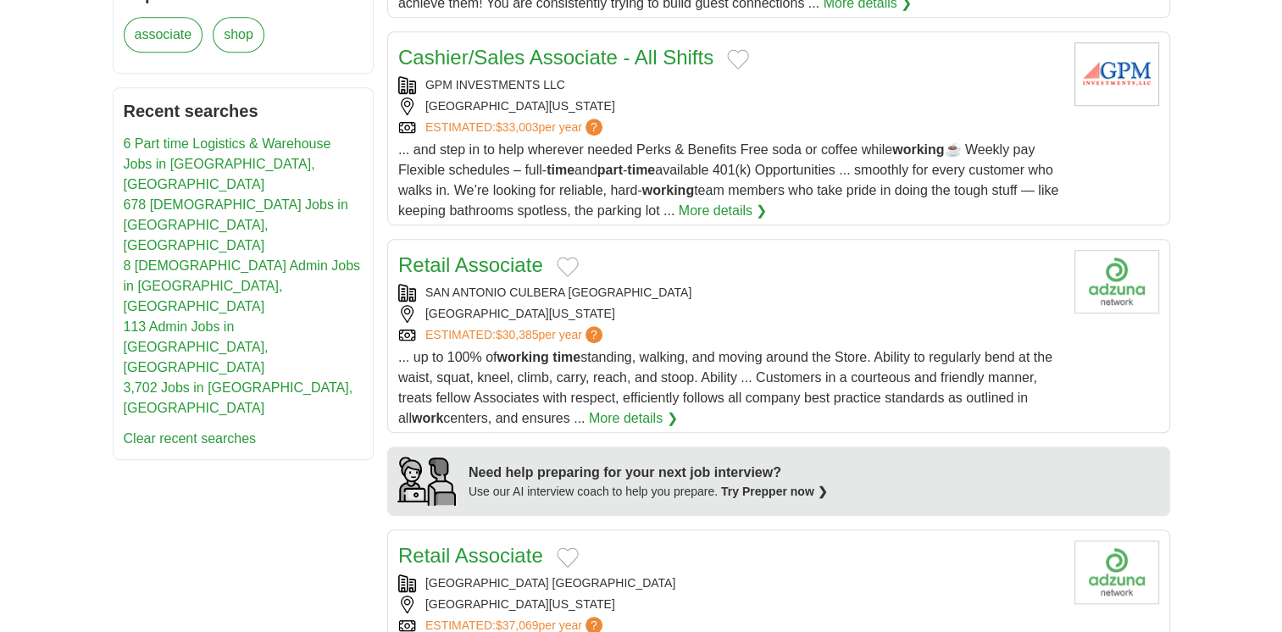
click at [451, 265] on link "Retail Associate" at bounding box center [470, 264] width 145 height 23
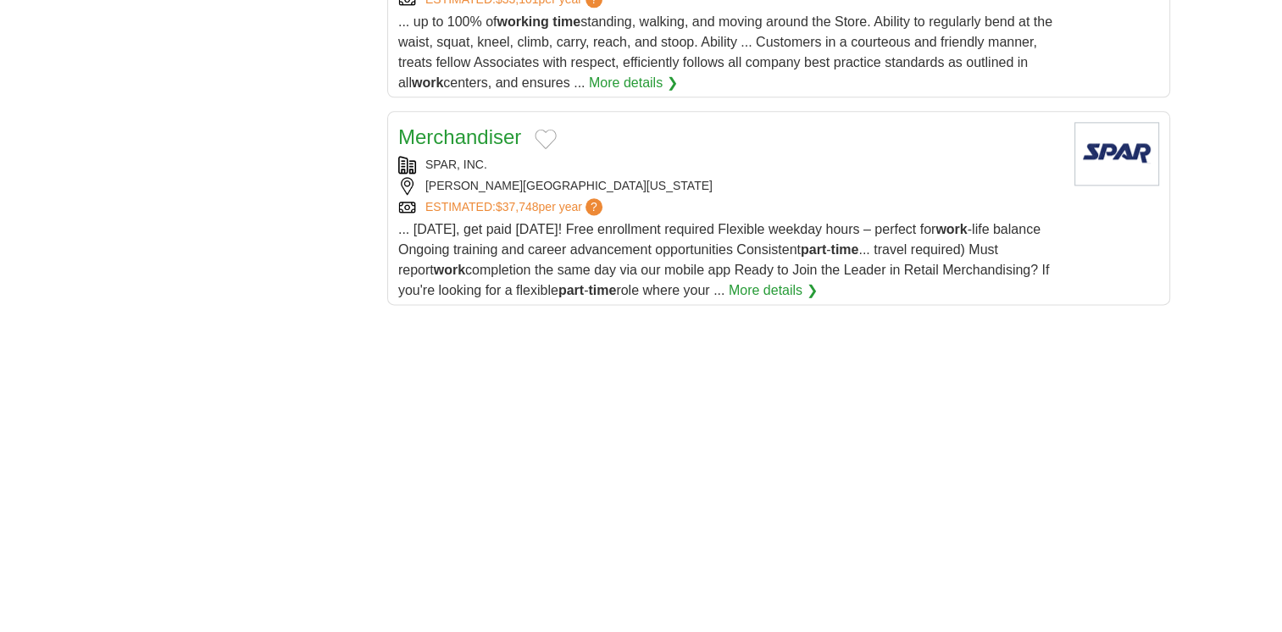
scroll to position [2203, 0]
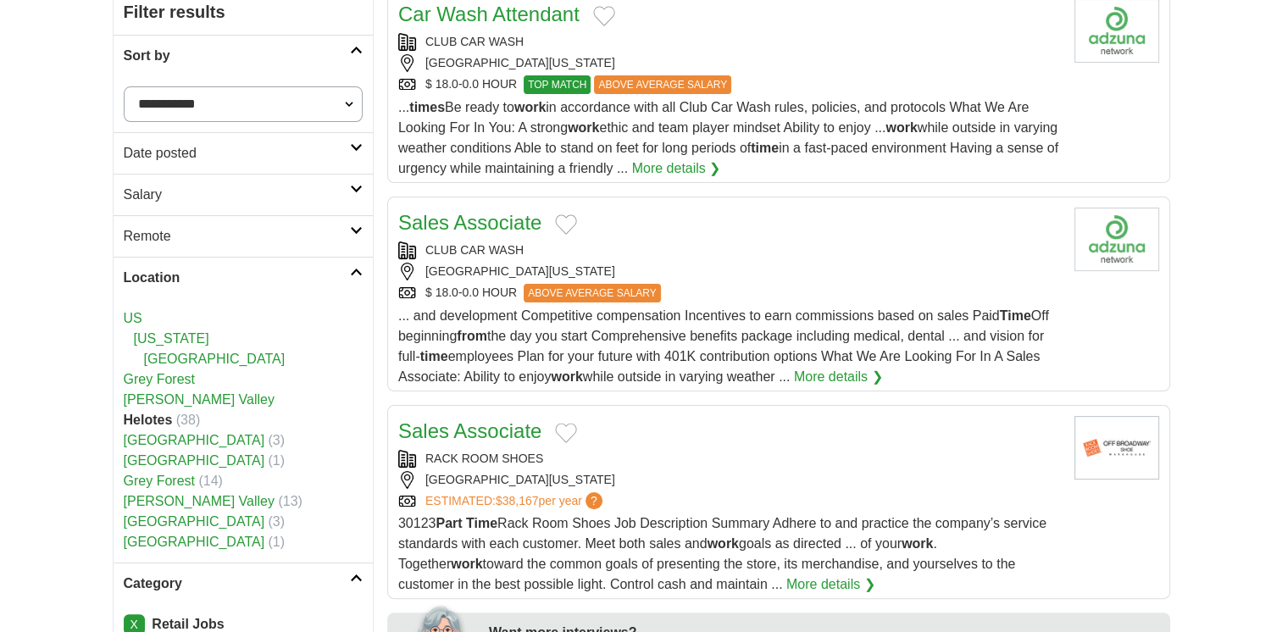
scroll to position [335, 0]
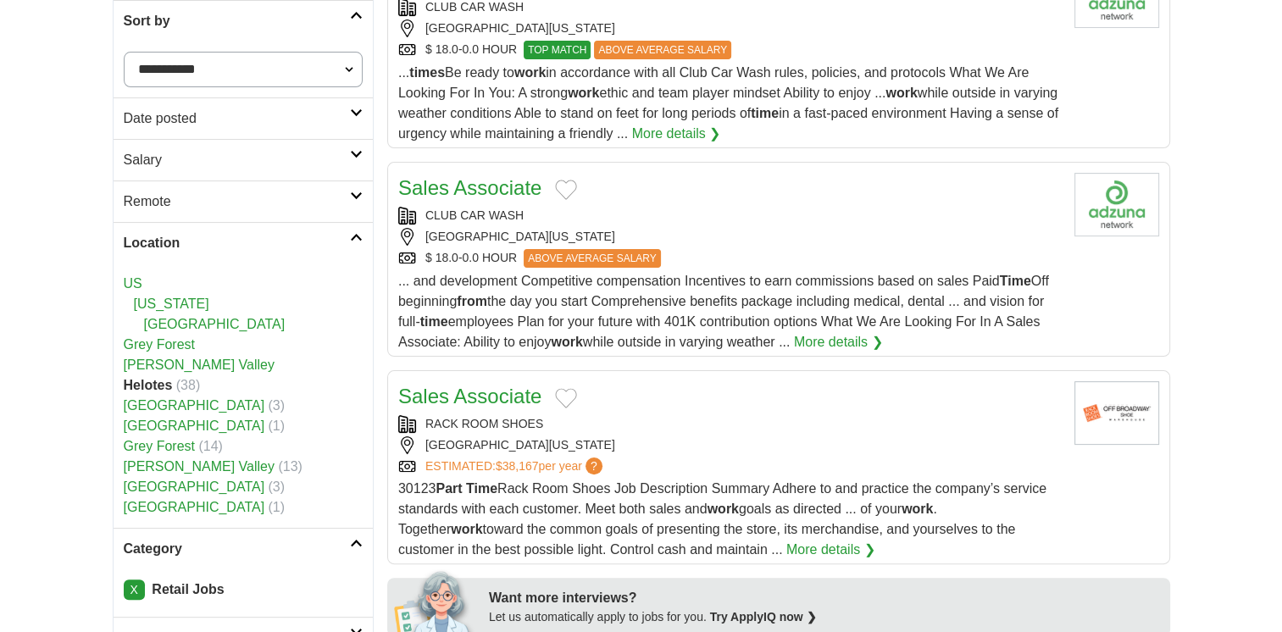
click at [135, 585] on link "X" at bounding box center [134, 589] width 21 height 20
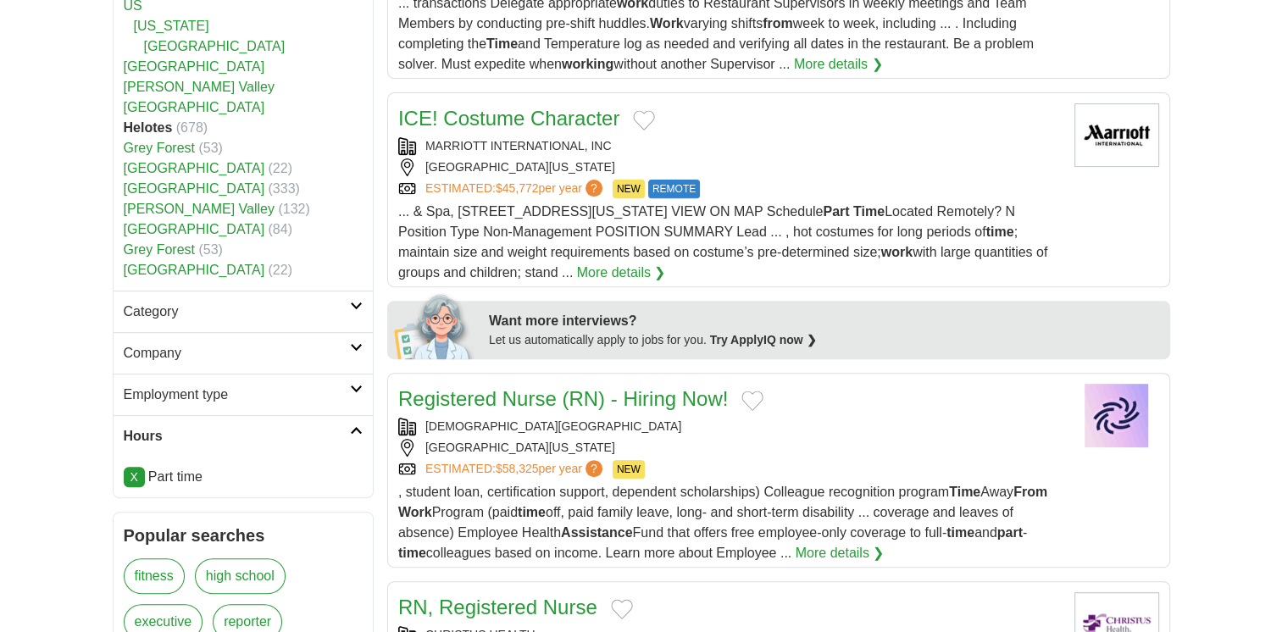
scroll to position [620, 0]
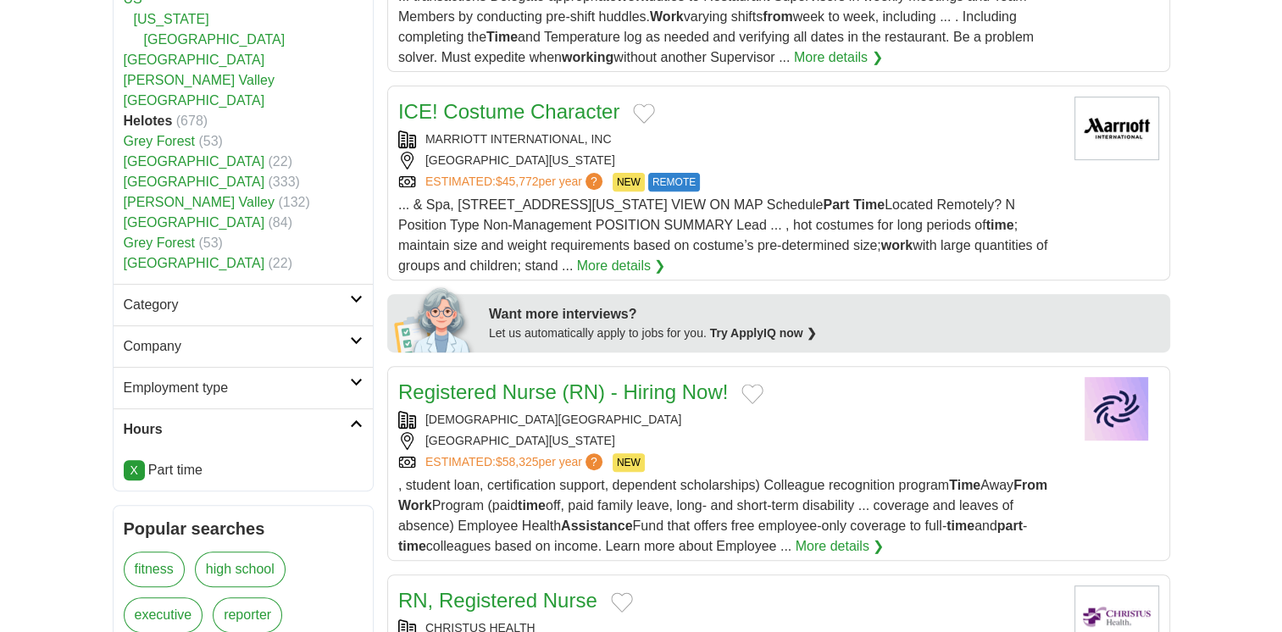
click at [352, 295] on icon at bounding box center [356, 299] width 13 height 8
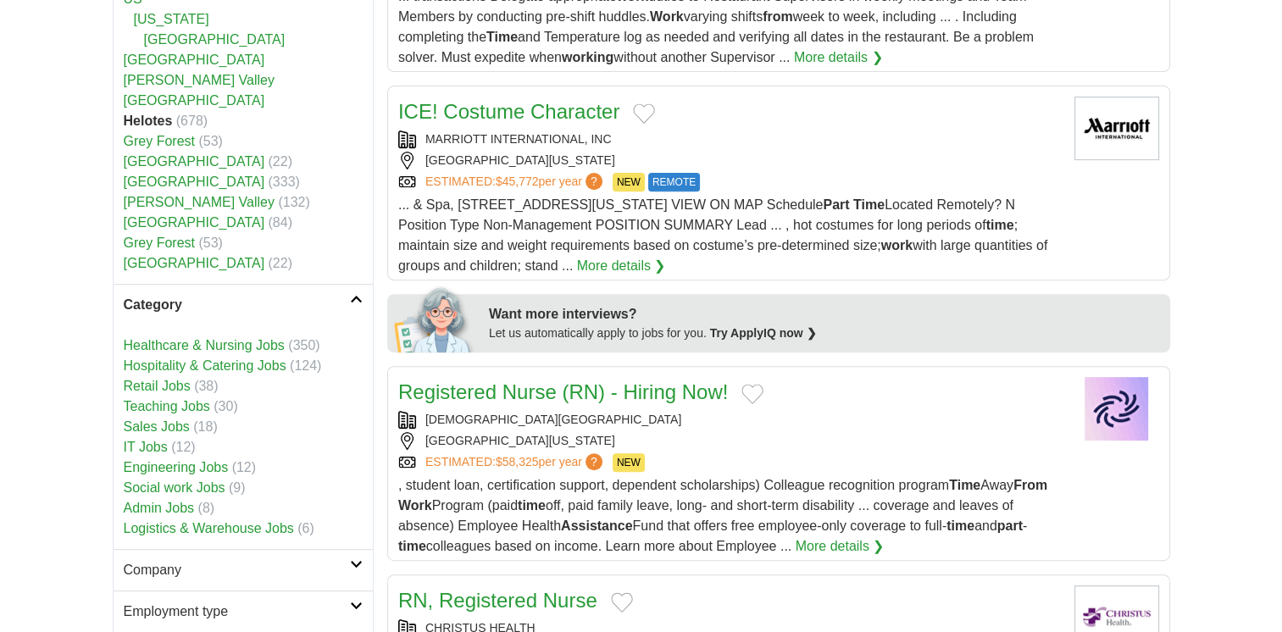
click at [221, 347] on link "Healthcare & Nursing Jobs" at bounding box center [204, 345] width 161 height 14
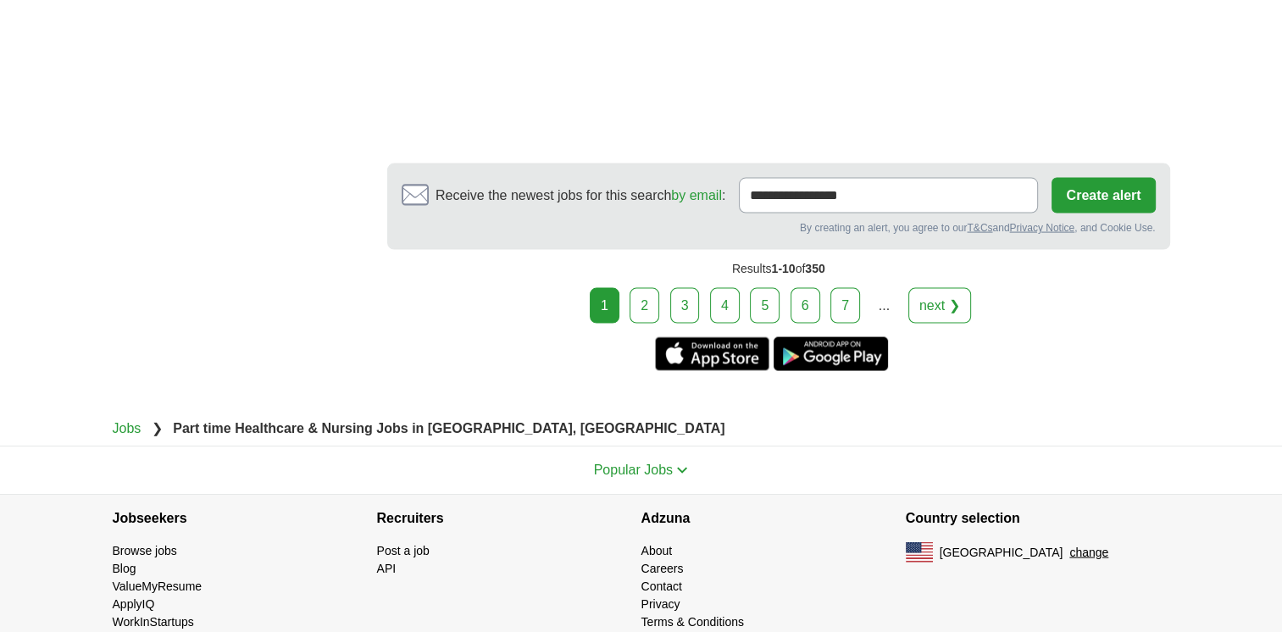
scroll to position [3480, 0]
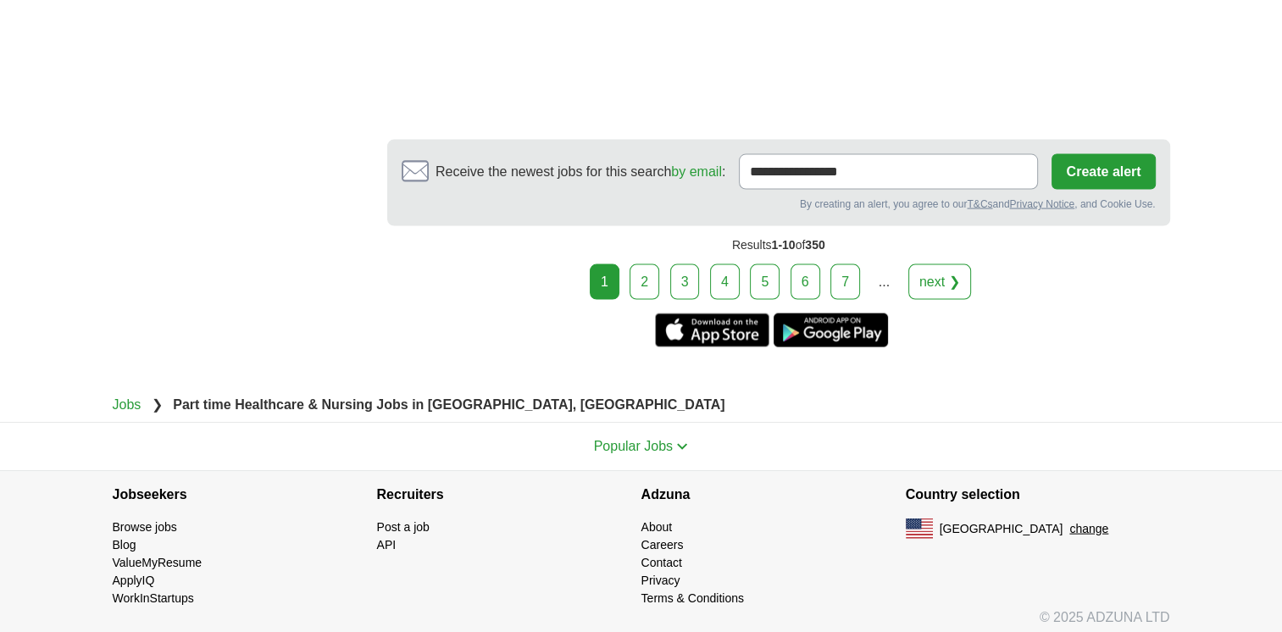
click at [640, 269] on link "2" at bounding box center [644, 282] width 30 height 36
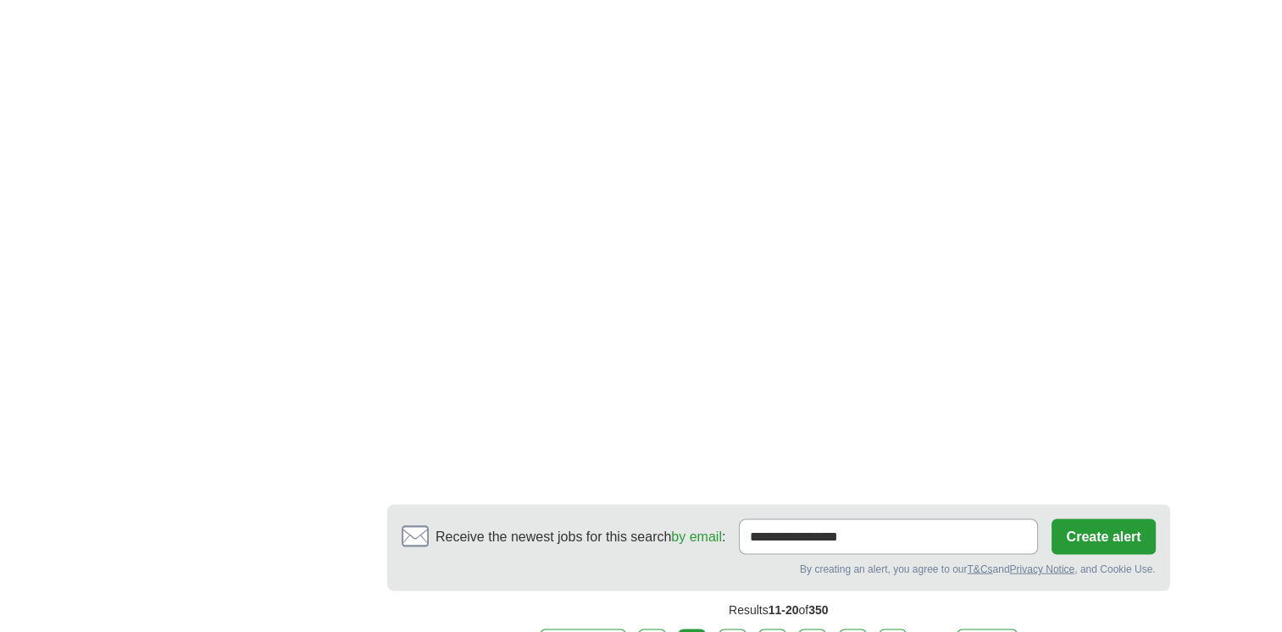
scroll to position [3209, 0]
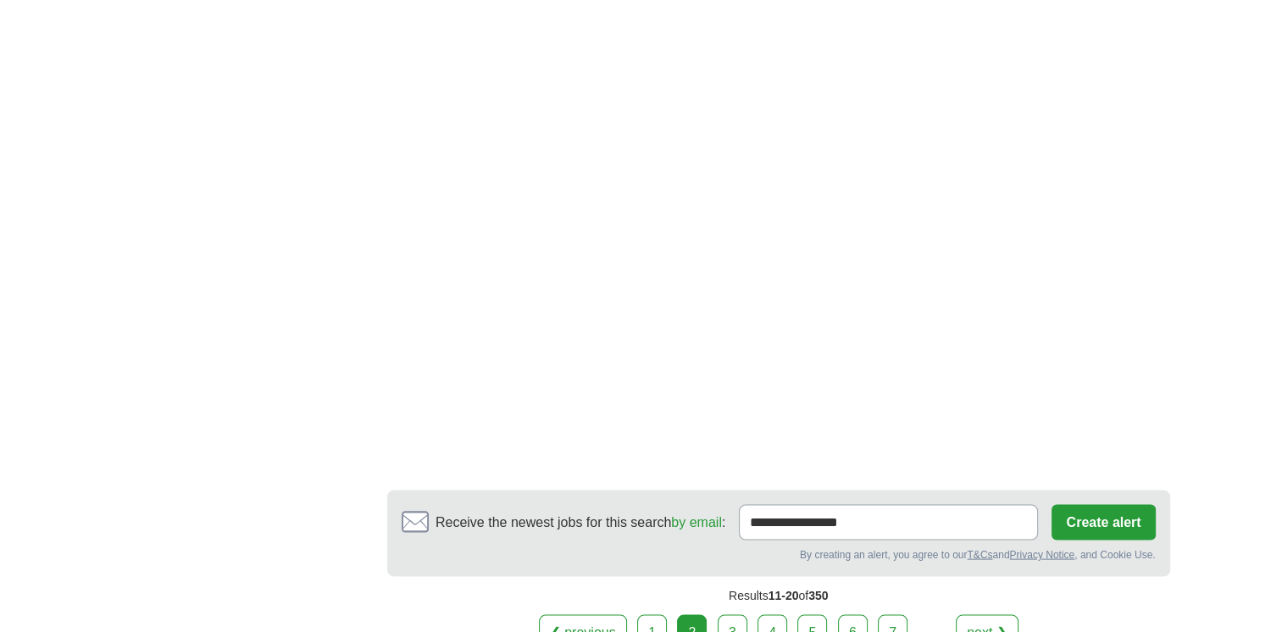
click at [732, 615] on link "3" at bounding box center [733, 633] width 30 height 36
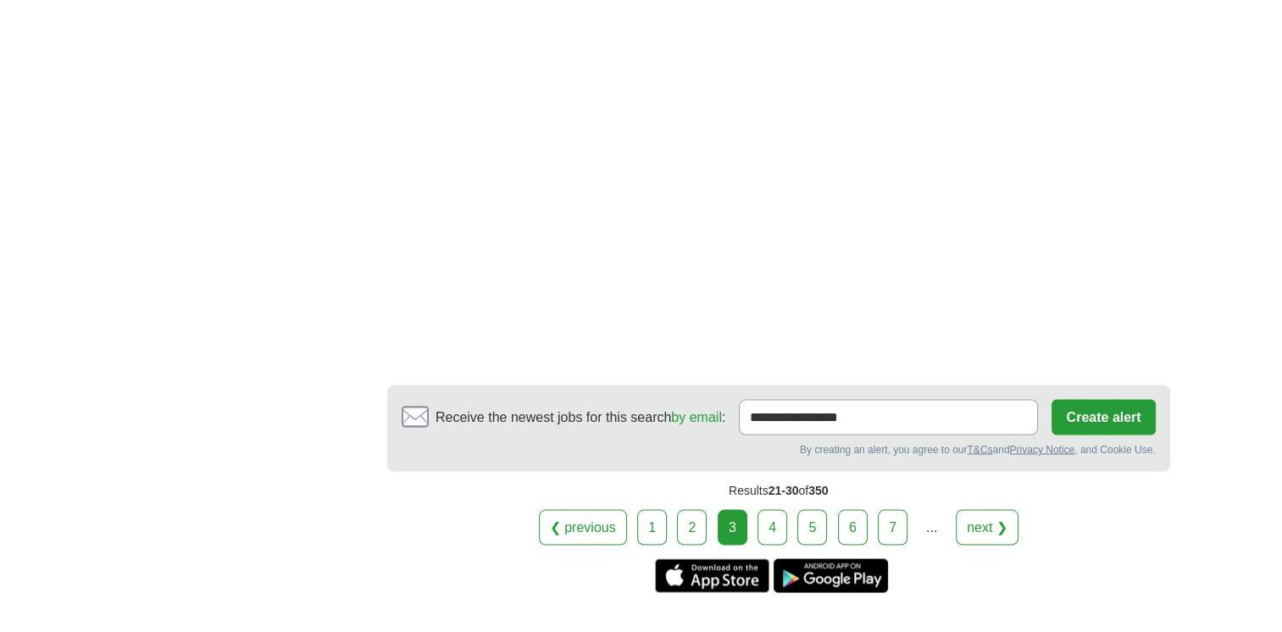
scroll to position [3117, 0]
click at [773, 508] on link "4" at bounding box center [772, 526] width 30 height 36
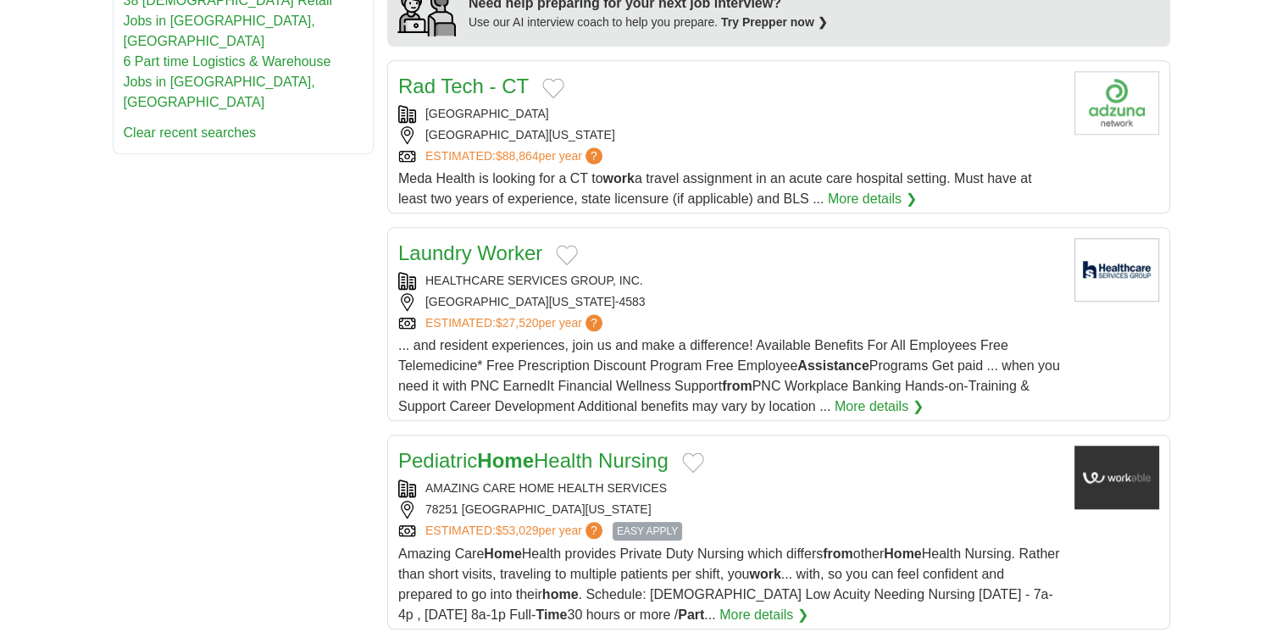
scroll to position [1620, 0]
click at [474, 241] on link "Laundry Worker" at bounding box center [470, 252] width 144 height 23
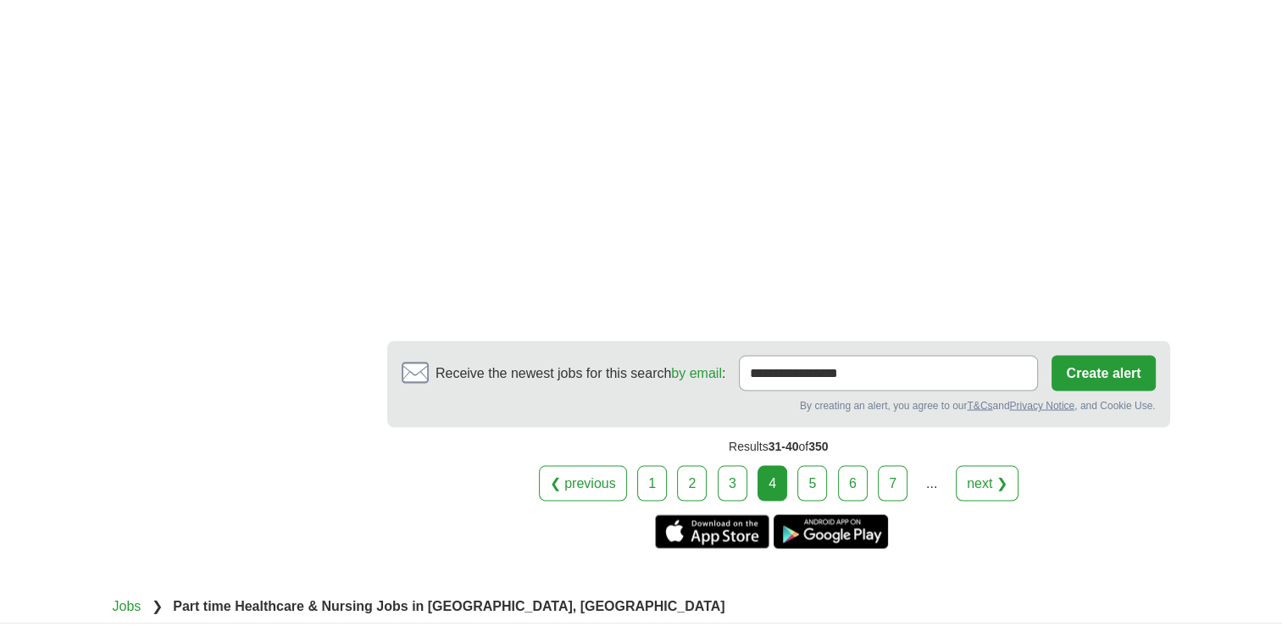
scroll to position [3060, 0]
click at [807, 464] on link "5" at bounding box center [812, 482] width 30 height 36
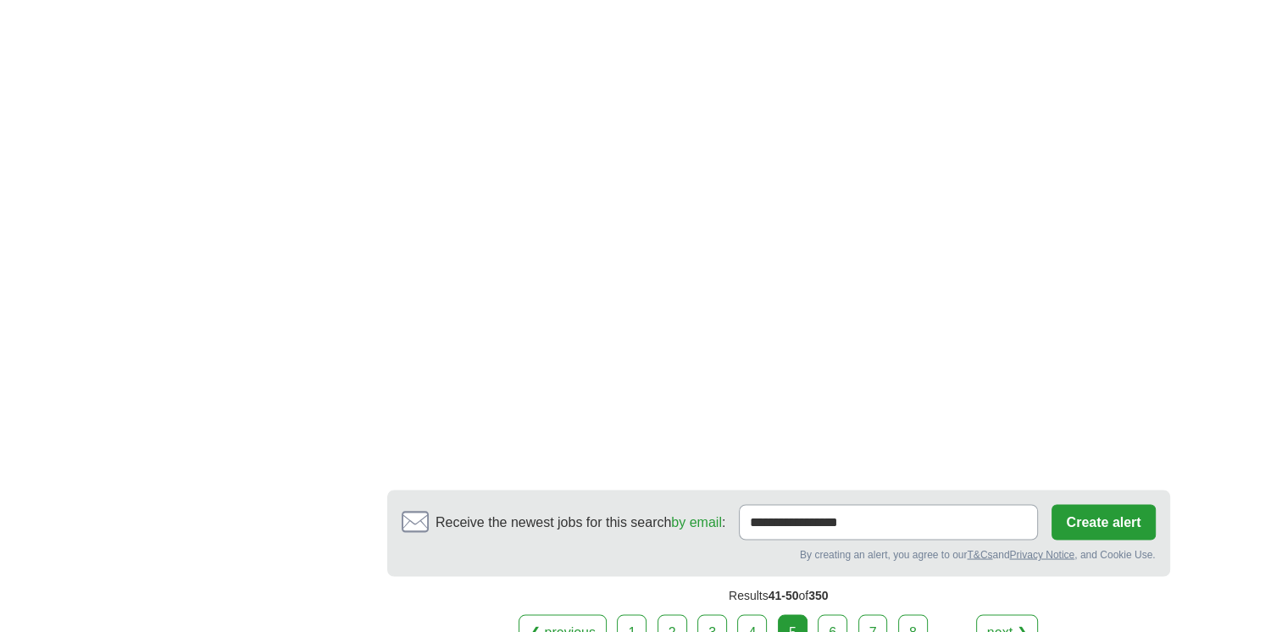
scroll to position [2863, 0]
click at [835, 612] on link "6" at bounding box center [833, 630] width 30 height 36
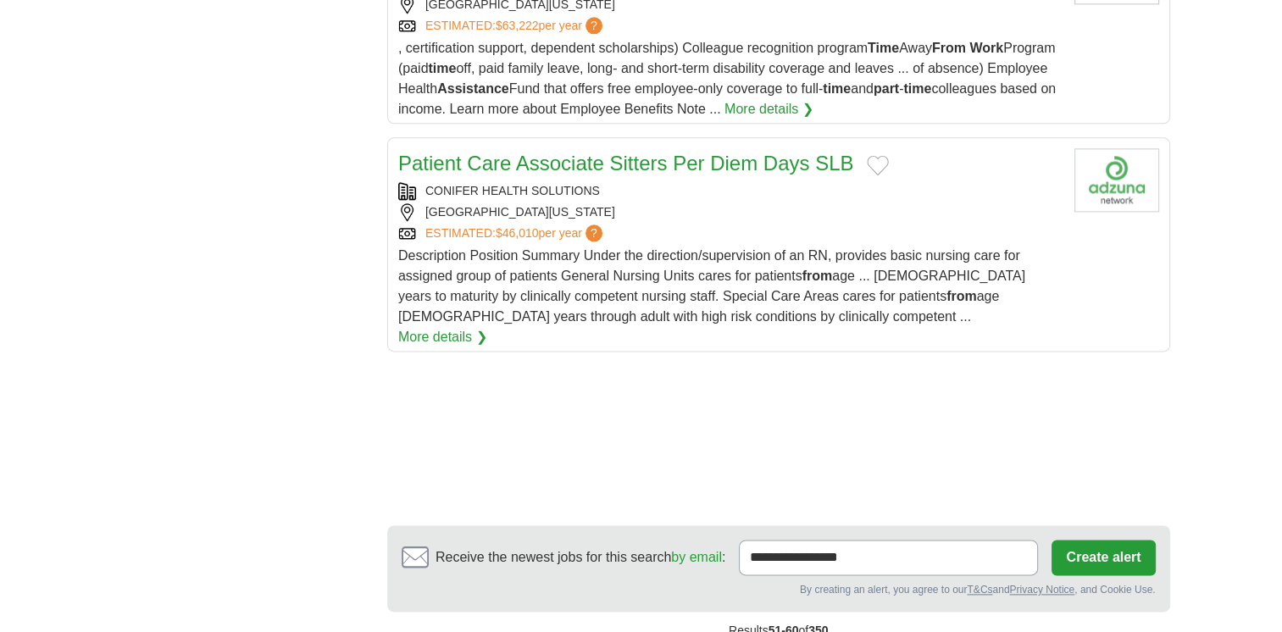
scroll to position [2097, 0]
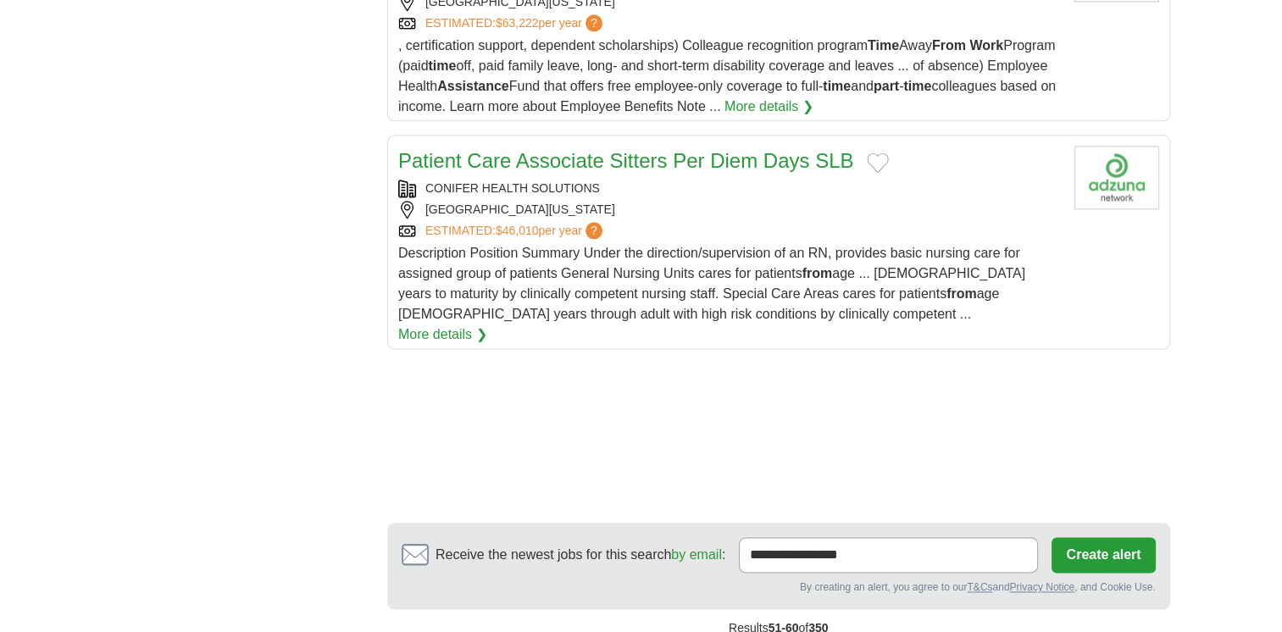
click at [644, 157] on link "Patient Care Associate Sitters Per Diem Days SLB" at bounding box center [626, 160] width 456 height 23
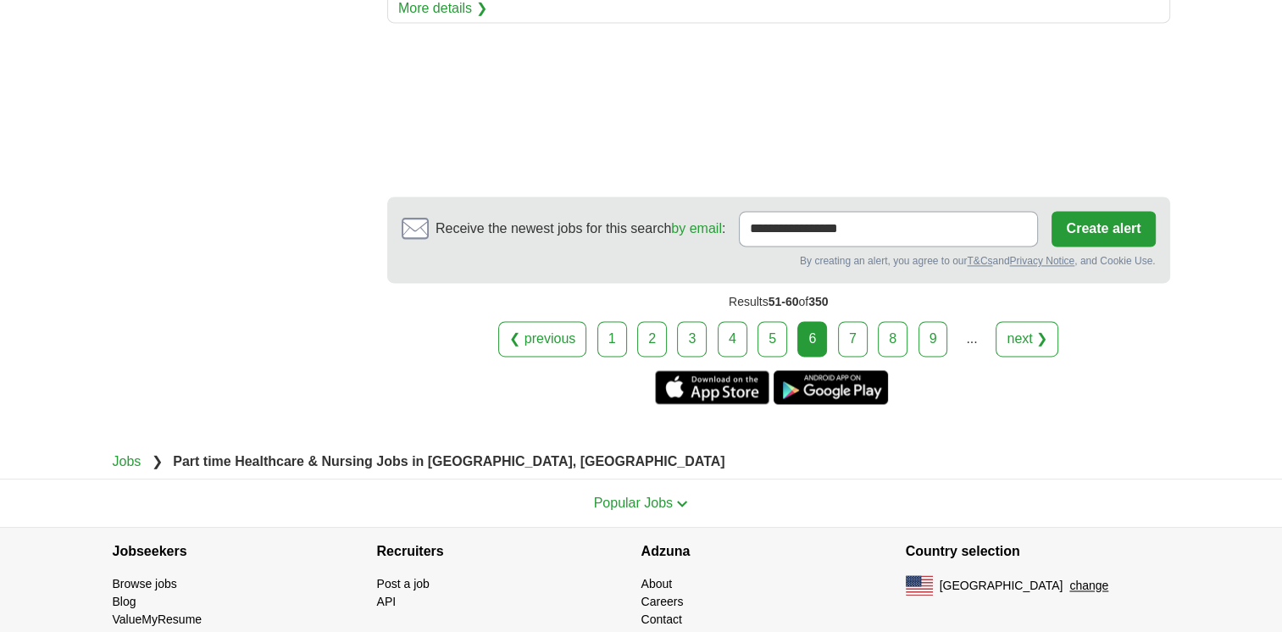
scroll to position [2428, 0]
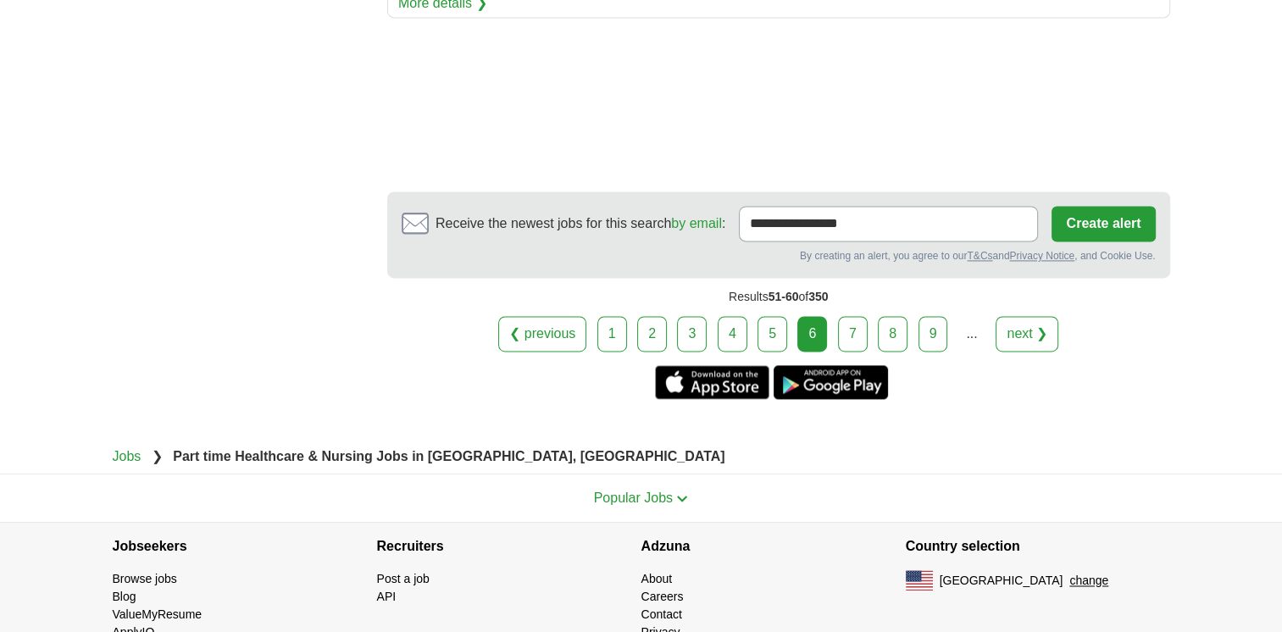
click at [850, 316] on link "7" at bounding box center [853, 334] width 30 height 36
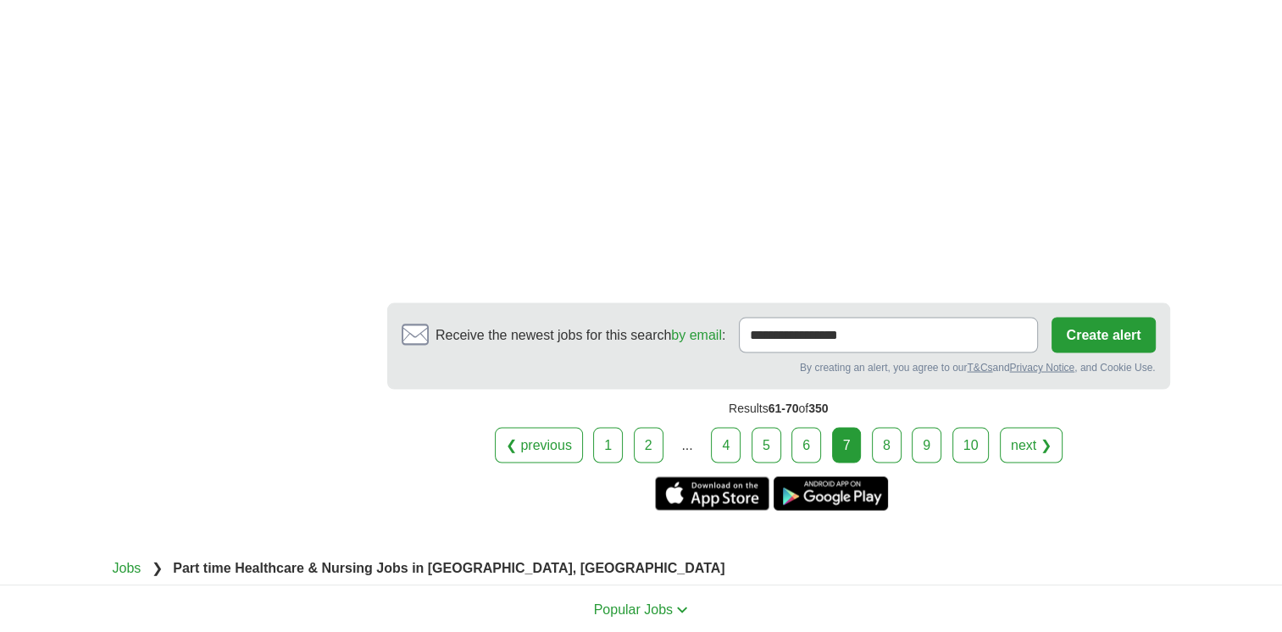
scroll to position [3184, 0]
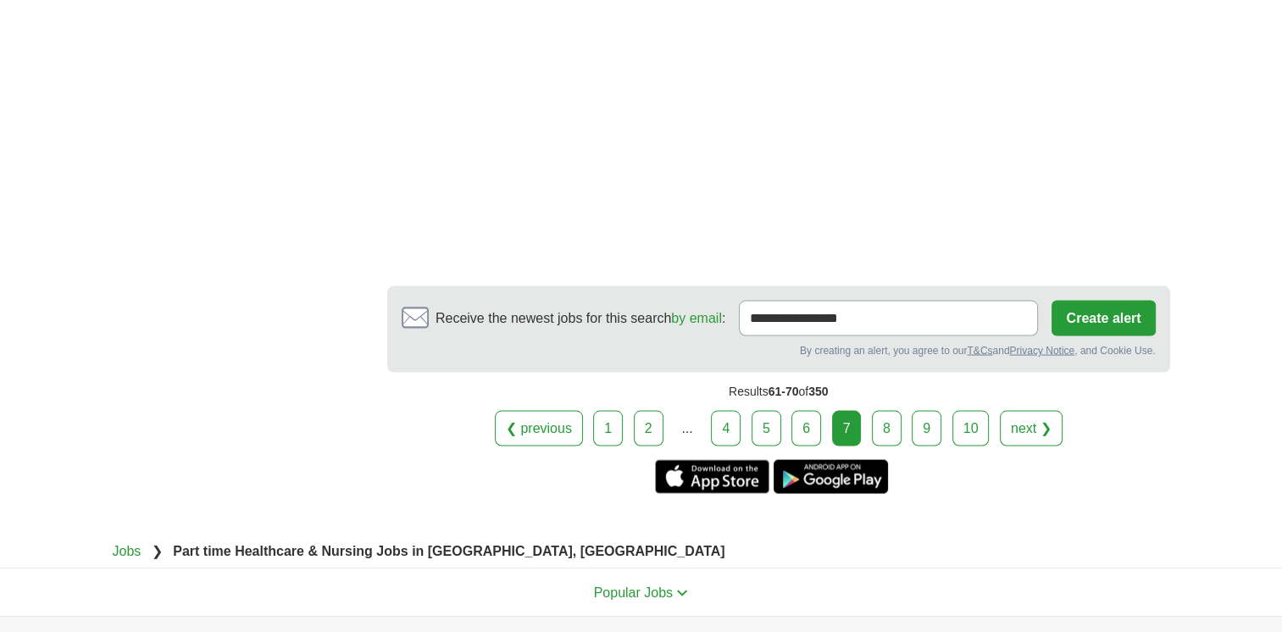
click at [884, 424] on link "8" at bounding box center [887, 428] width 30 height 36
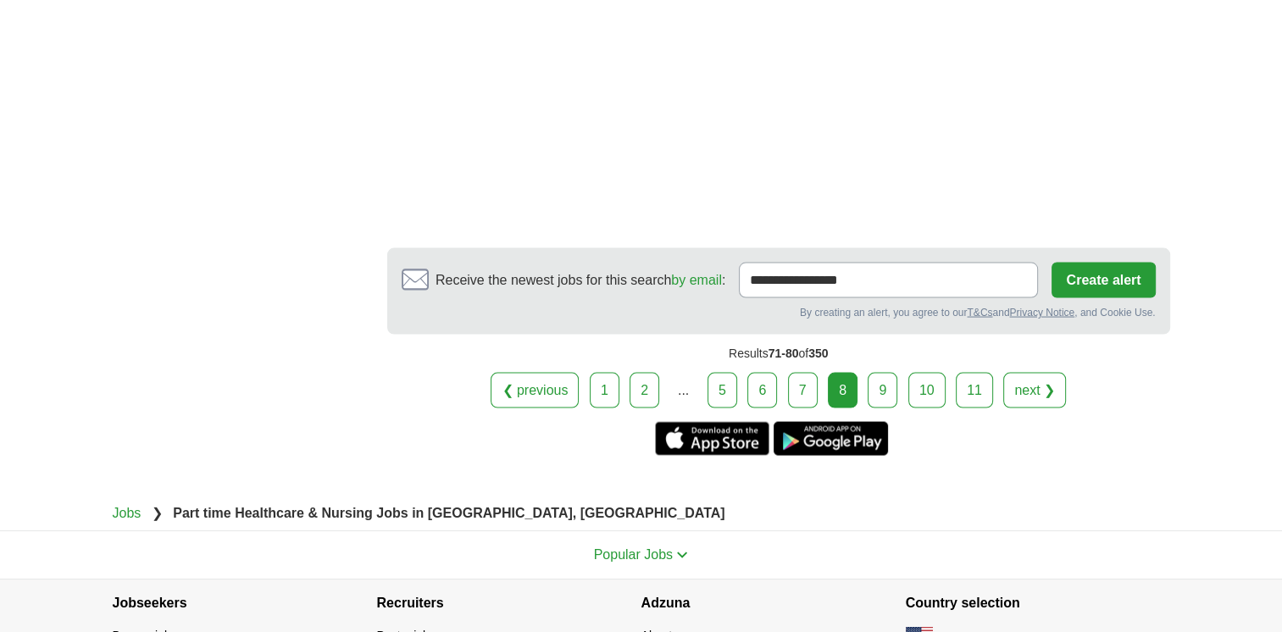
scroll to position [3397, 0]
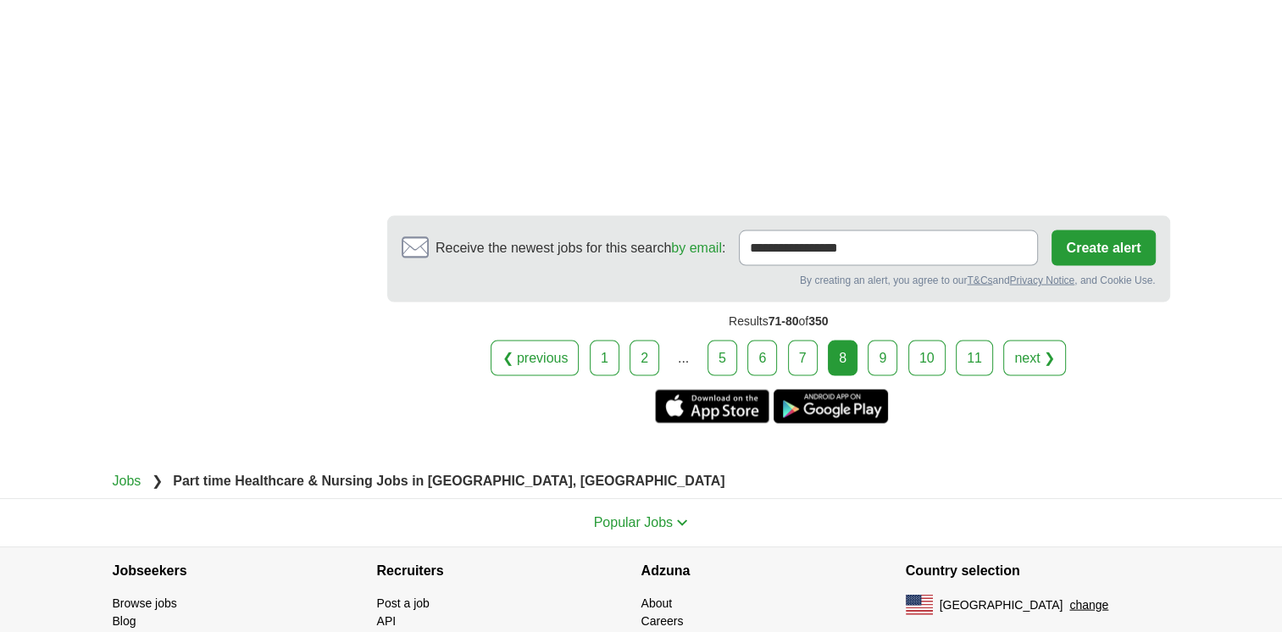
click at [881, 353] on link "9" at bounding box center [882, 359] width 30 height 36
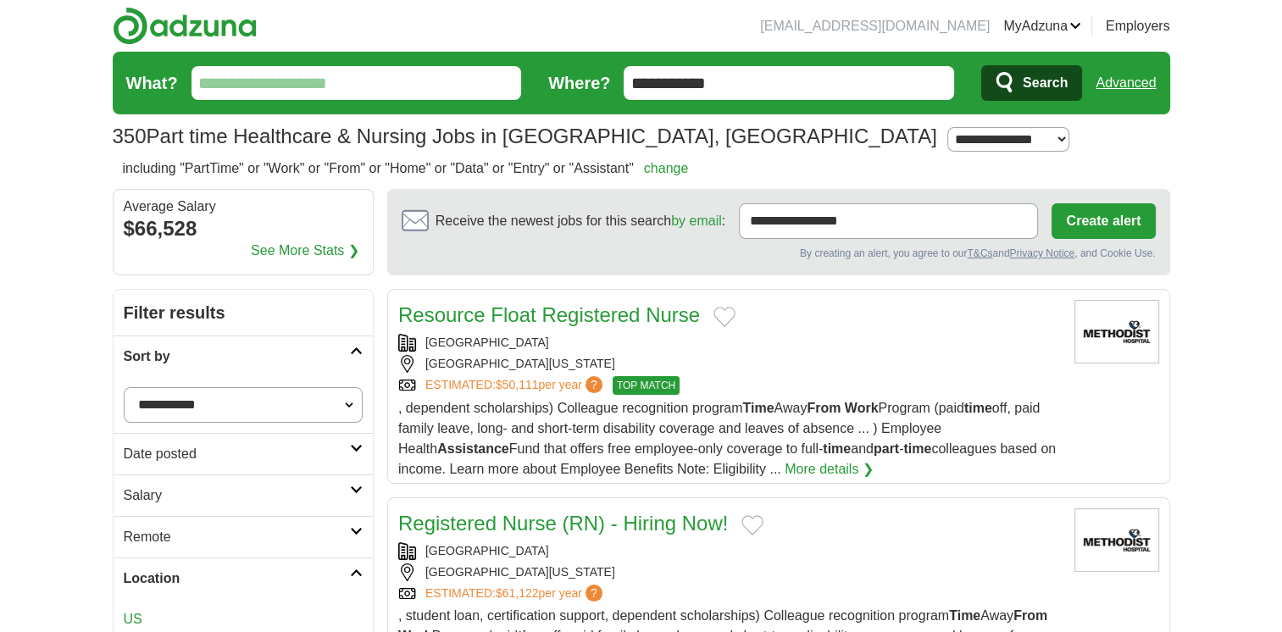
click at [881, 355] on div "[GEOGRAPHIC_DATA][US_STATE]" at bounding box center [729, 364] width 662 height 18
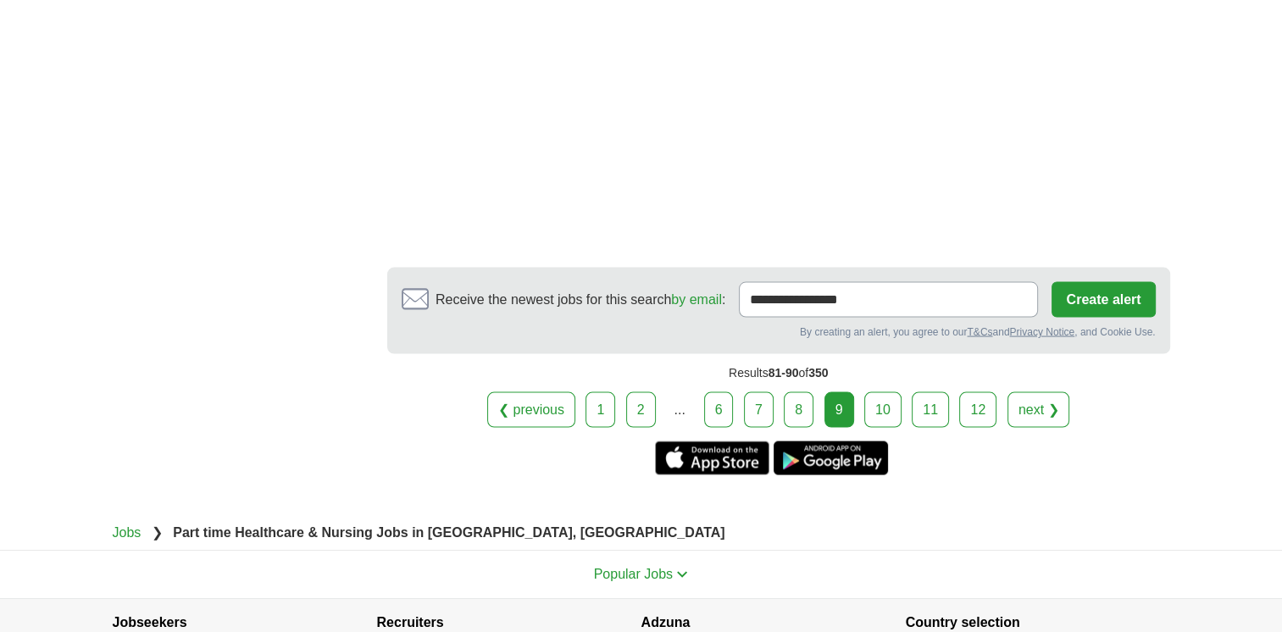
scroll to position [3343, 0]
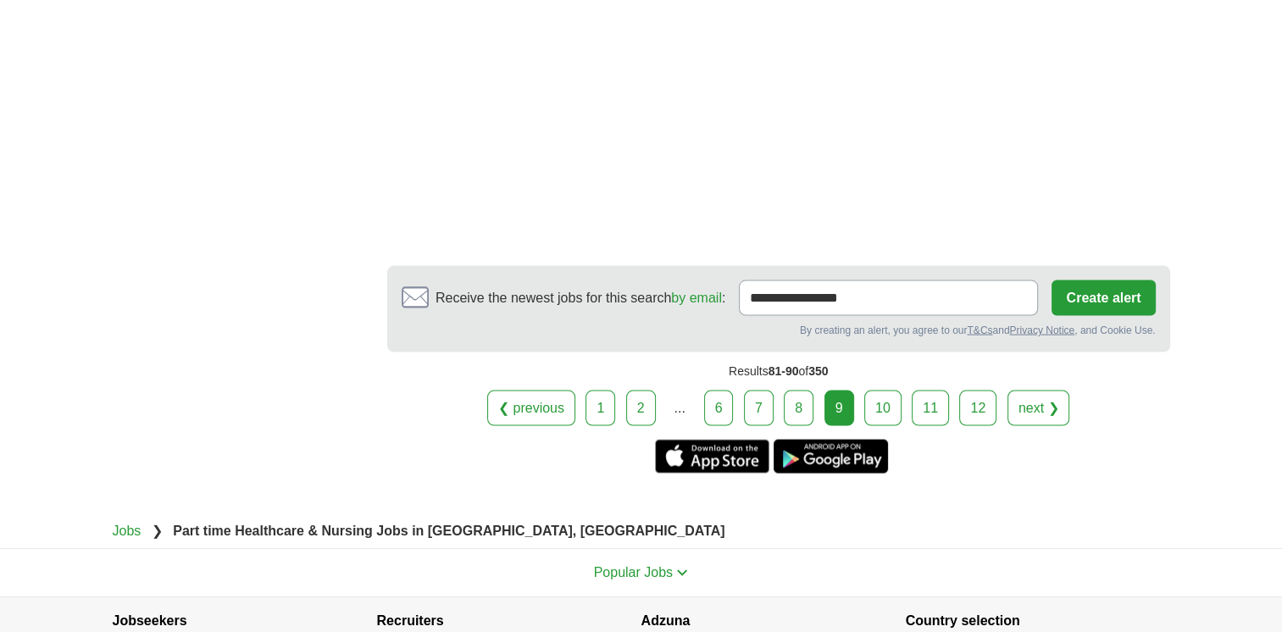
click at [892, 391] on link "10" at bounding box center [882, 409] width 37 height 36
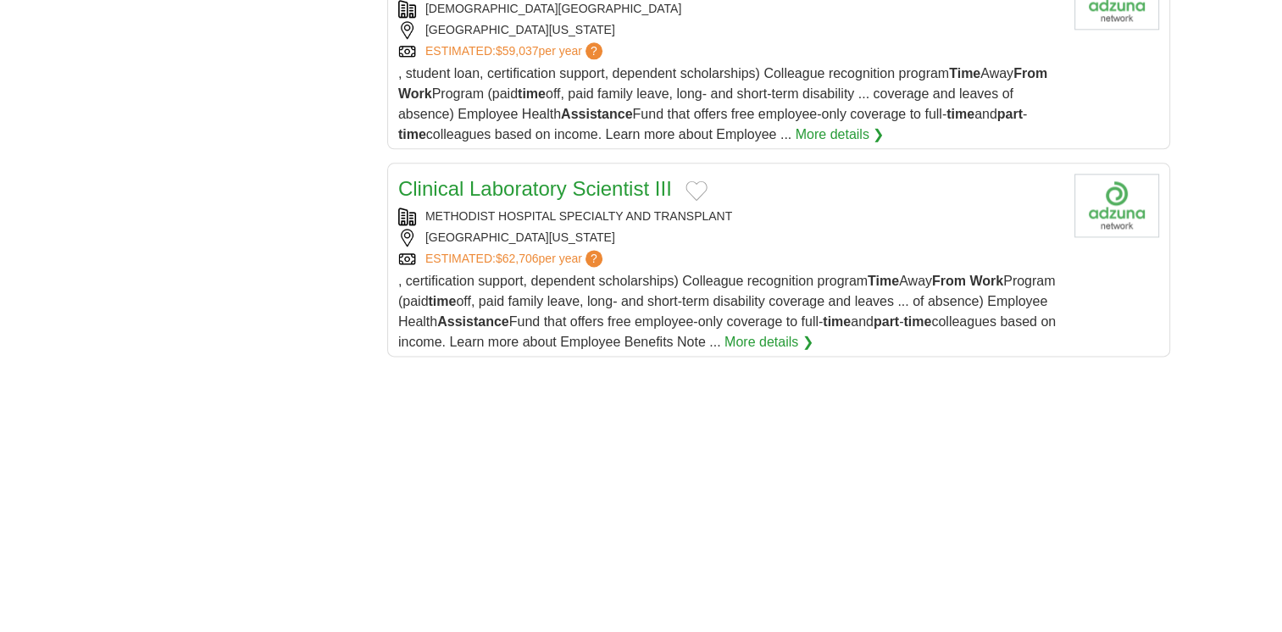
scroll to position [2187, 0]
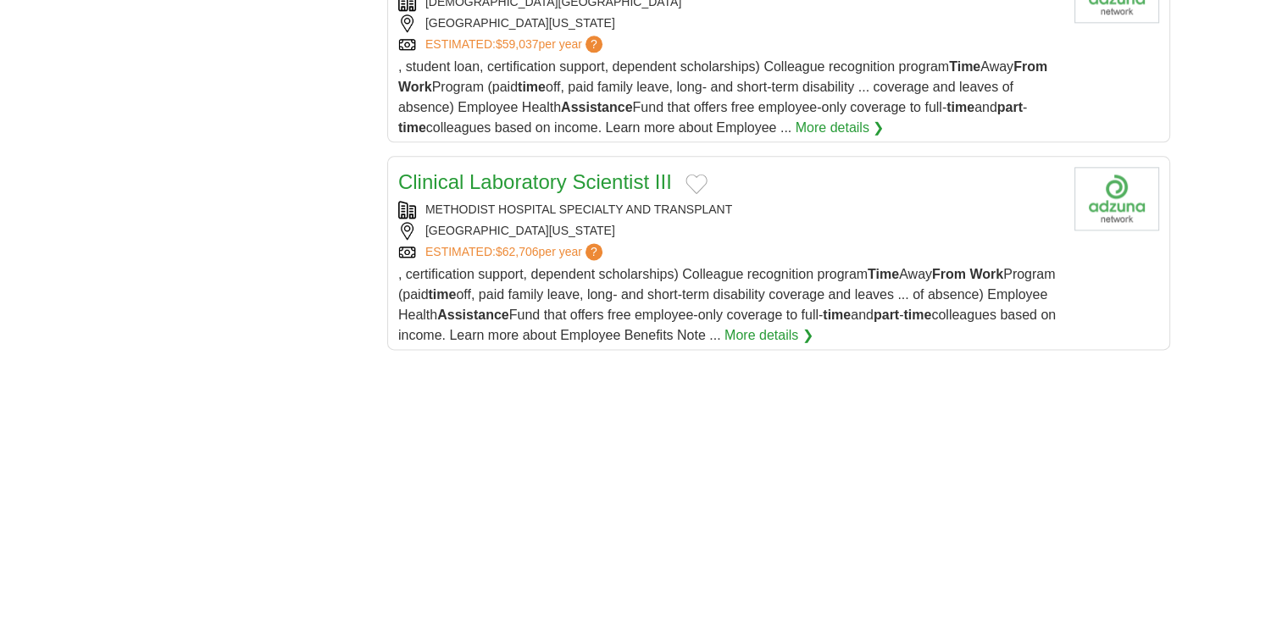
click at [541, 167] on h2 "Clinical Laboratory Scientist III" at bounding box center [535, 182] width 274 height 30
